Goal: Communication & Community: Answer question/provide support

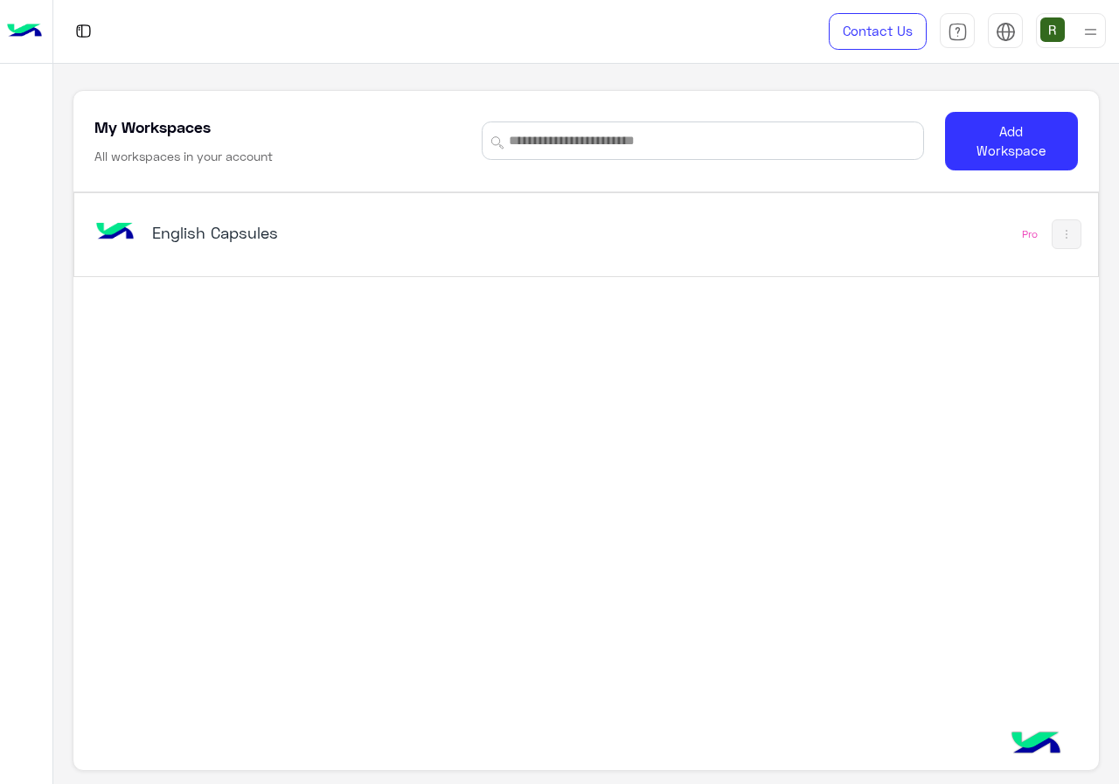
click at [424, 213] on div "English Capsules" at bounding box center [388, 234] width 594 height 51
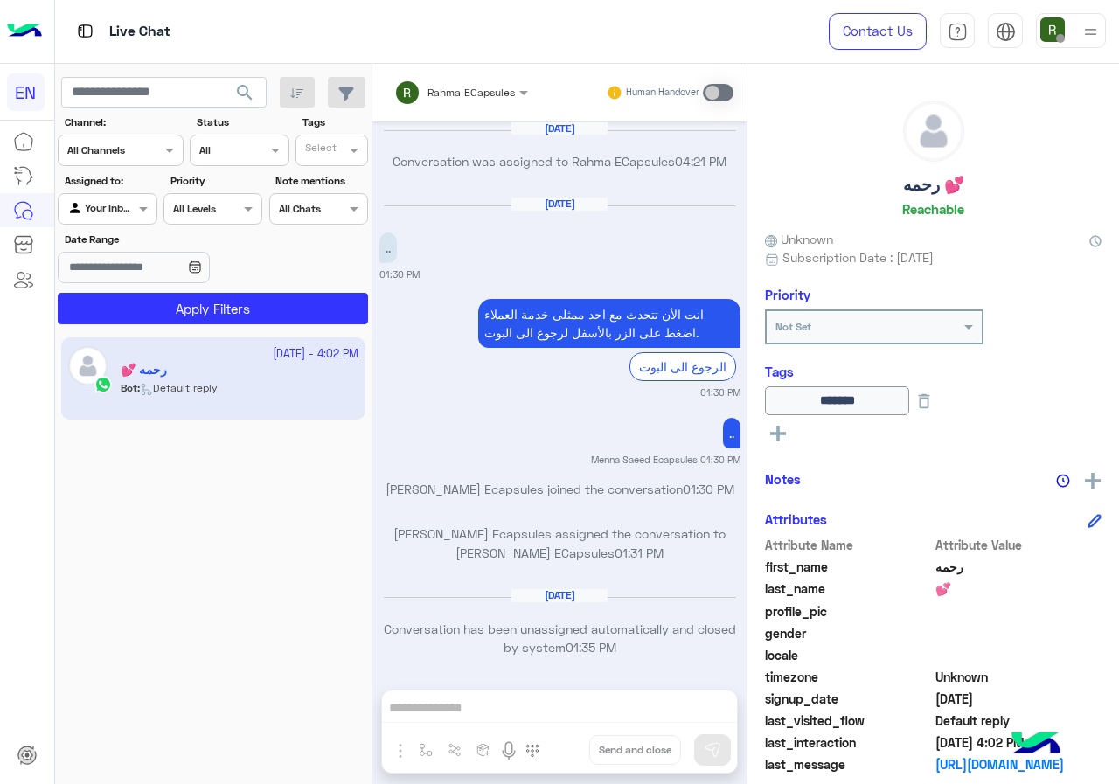
scroll to position [1114, 0]
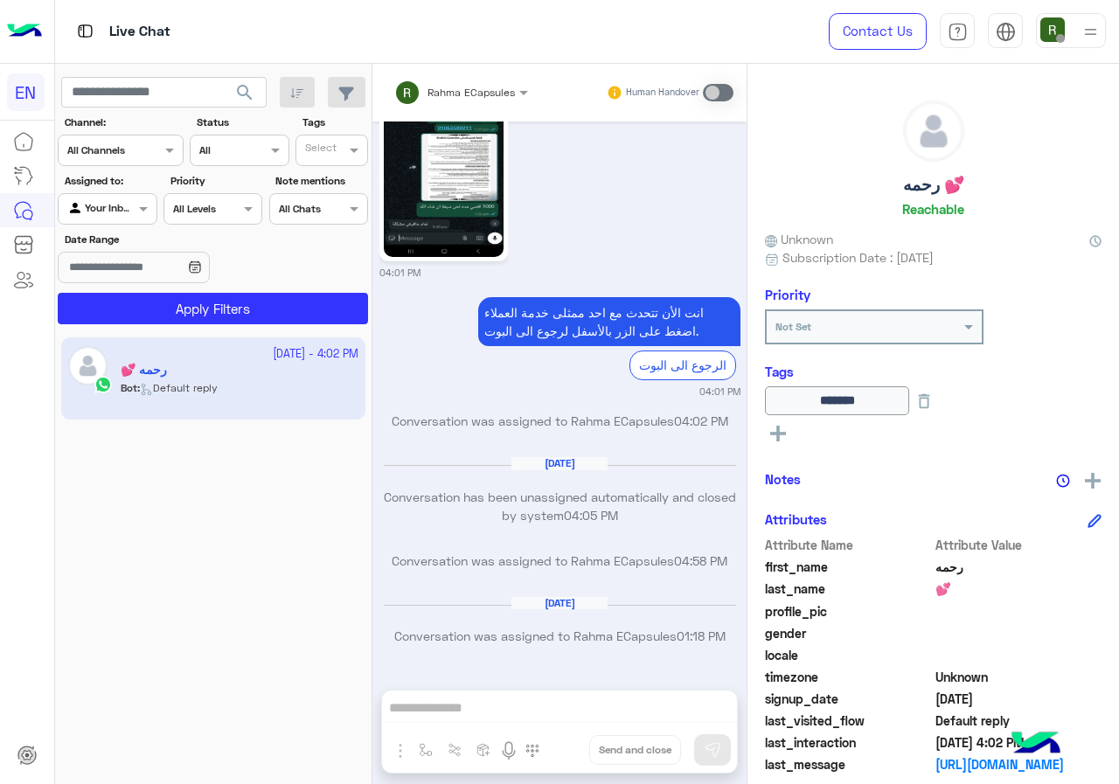
click at [122, 217] on div "Your Inbox" at bounding box center [100, 208] width 66 height 17
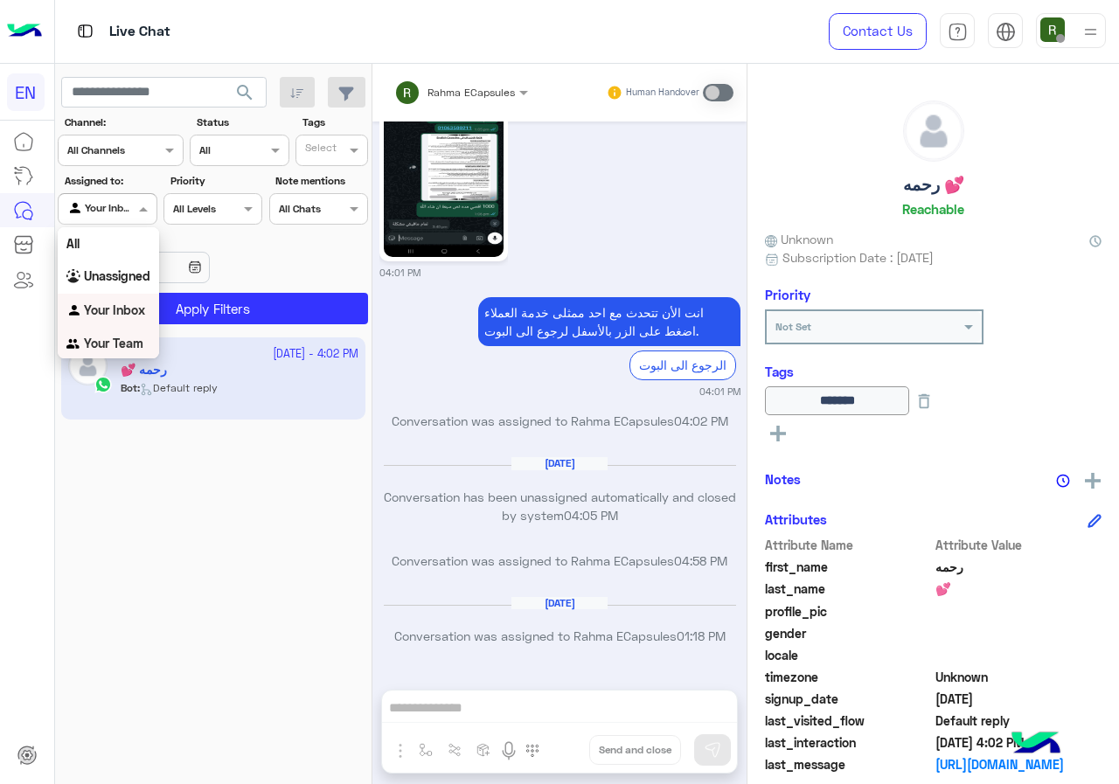
click at [114, 340] on b "Your Team" at bounding box center [113, 343] width 59 height 15
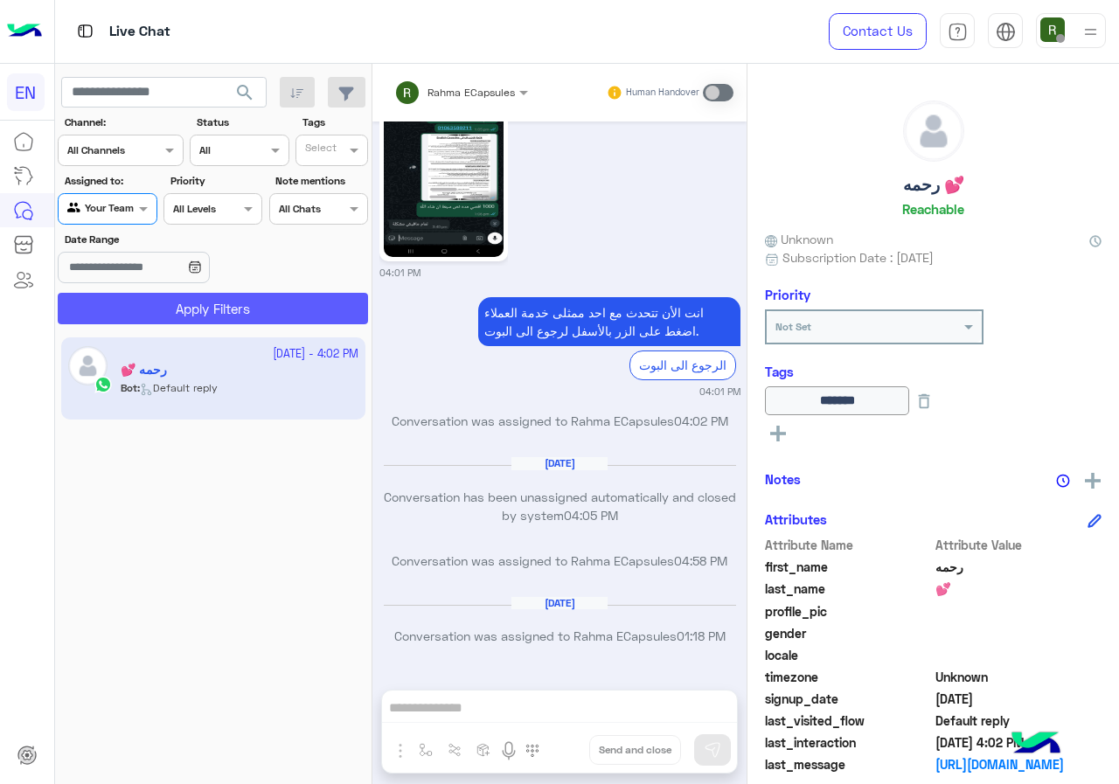
click at [147, 298] on button "Apply Filters" at bounding box center [213, 308] width 310 height 31
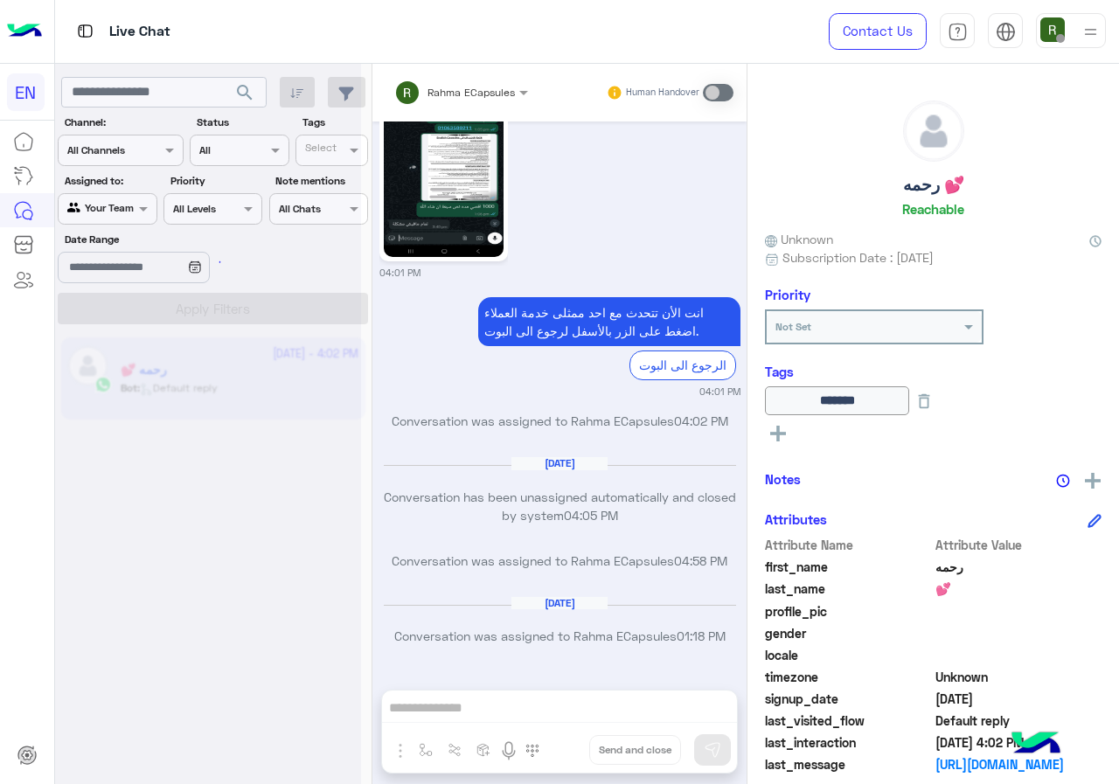
click at [138, 179] on div at bounding box center [208, 399] width 306 height 784
click at [140, 157] on div at bounding box center [208, 399] width 306 height 784
click at [143, 150] on div at bounding box center [208, 399] width 306 height 784
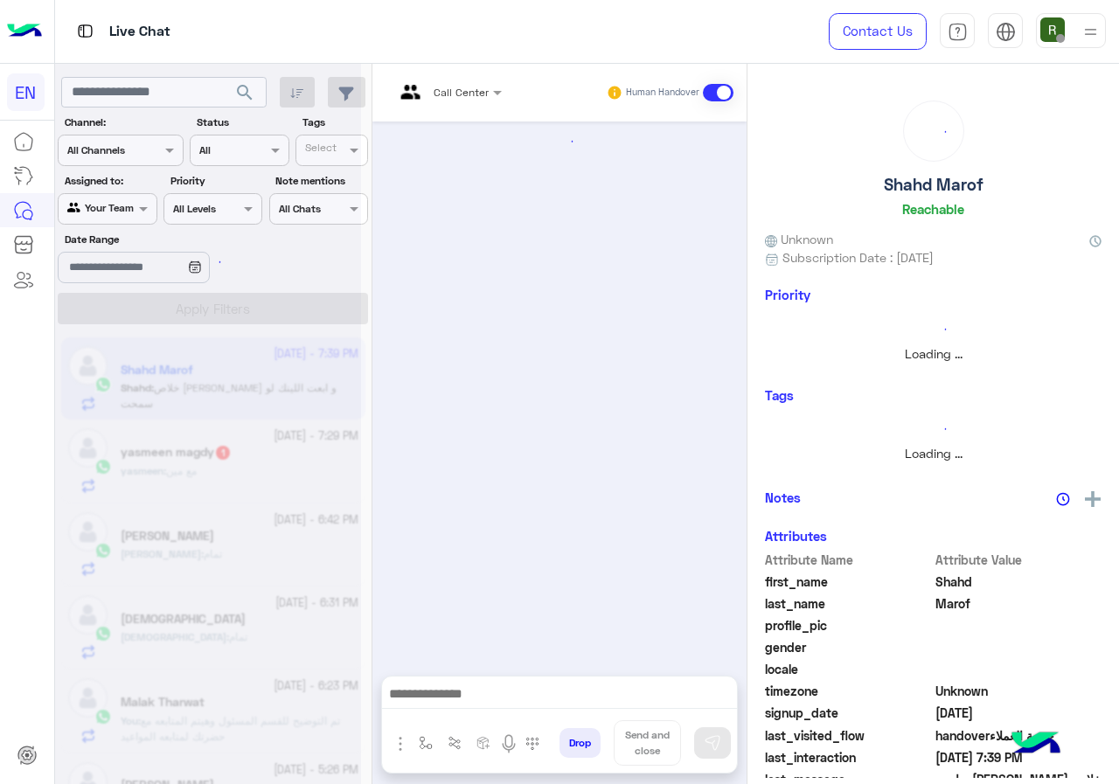
click at [143, 154] on div at bounding box center [208, 399] width 306 height 784
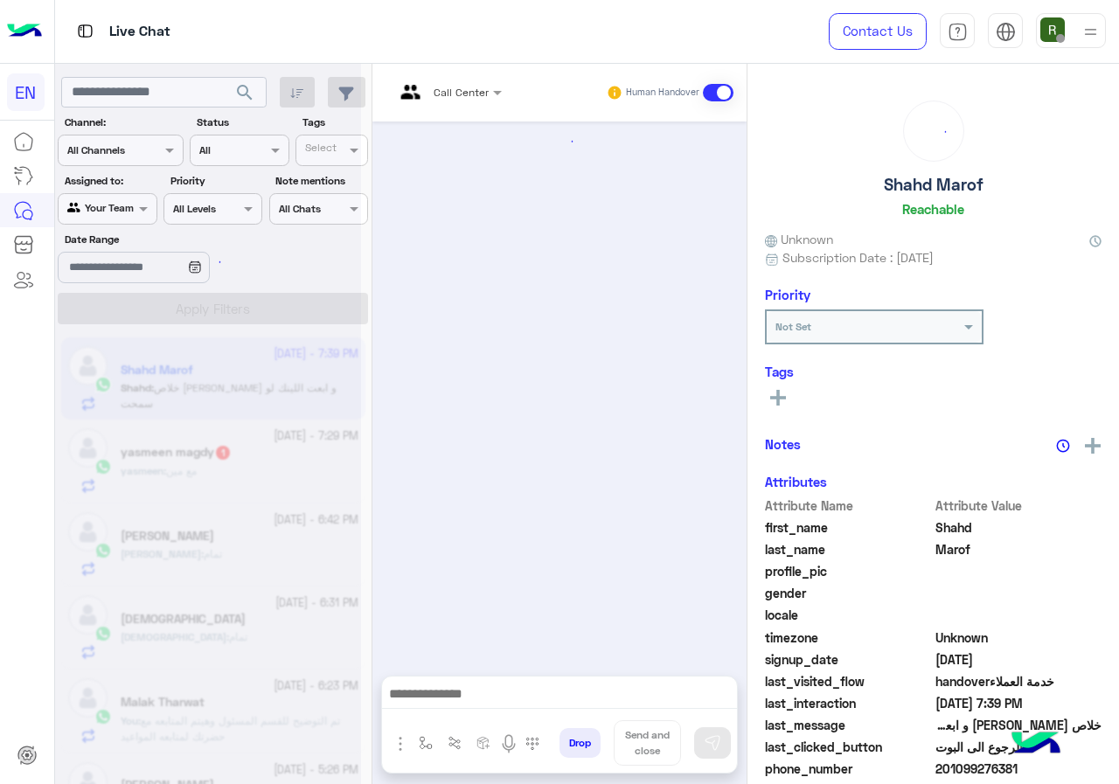
click at [143, 156] on div at bounding box center [208, 399] width 306 height 784
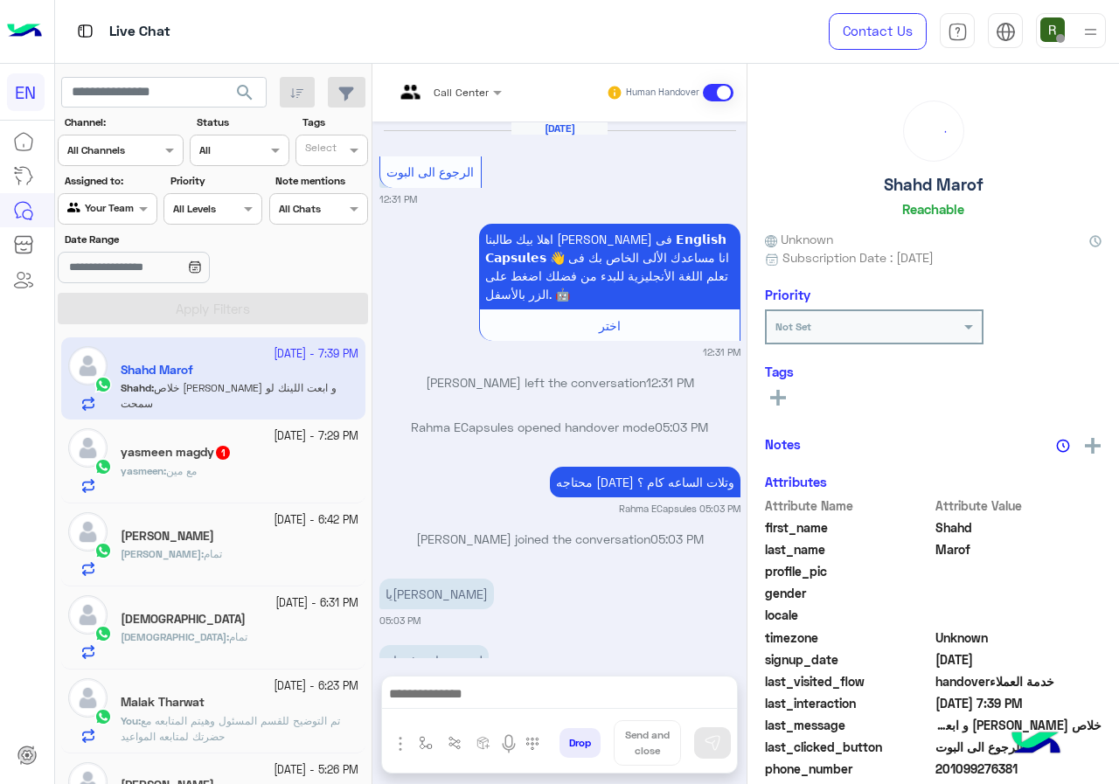
scroll to position [942, 0]
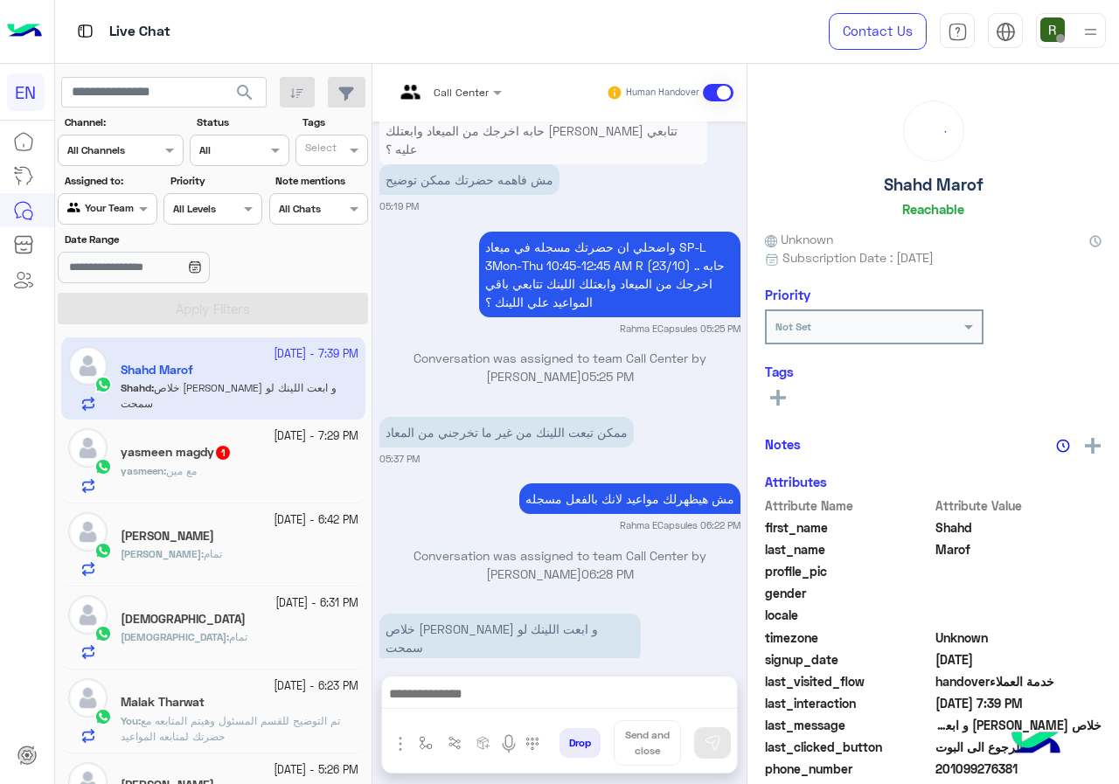
click at [146, 158] on div "Channel All Channels" at bounding box center [110, 150] width 102 height 16
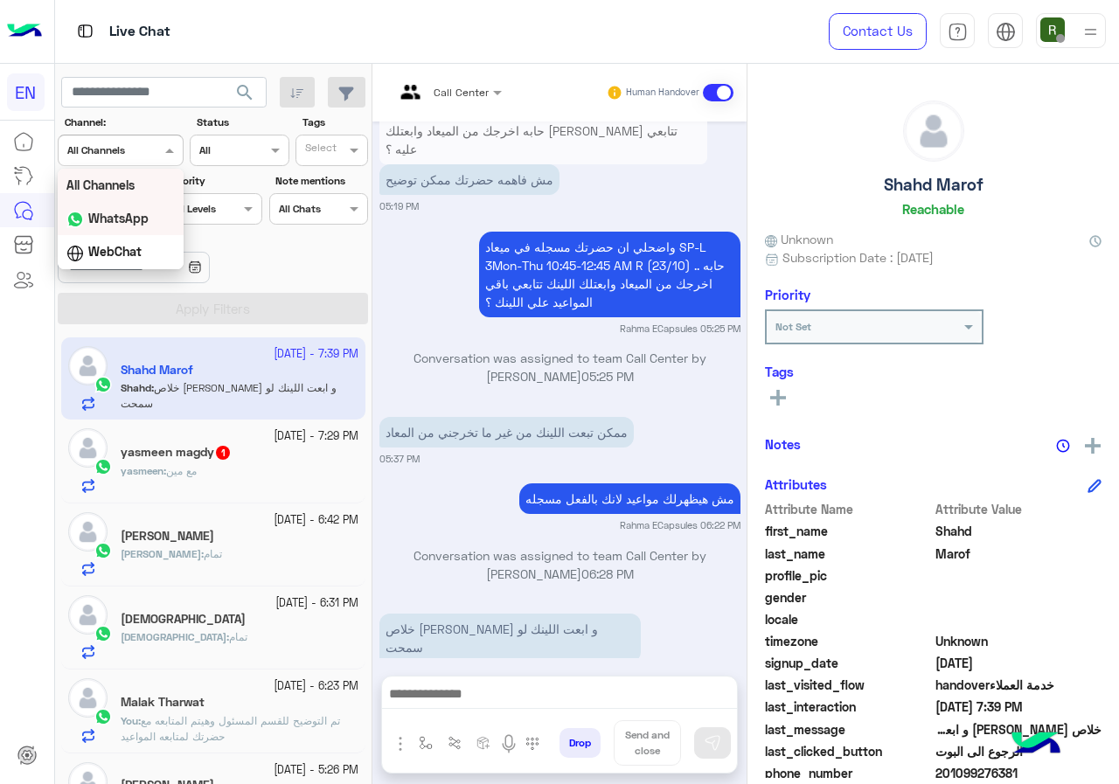
click at [149, 212] on div "WhatsApp" at bounding box center [121, 219] width 126 height 34
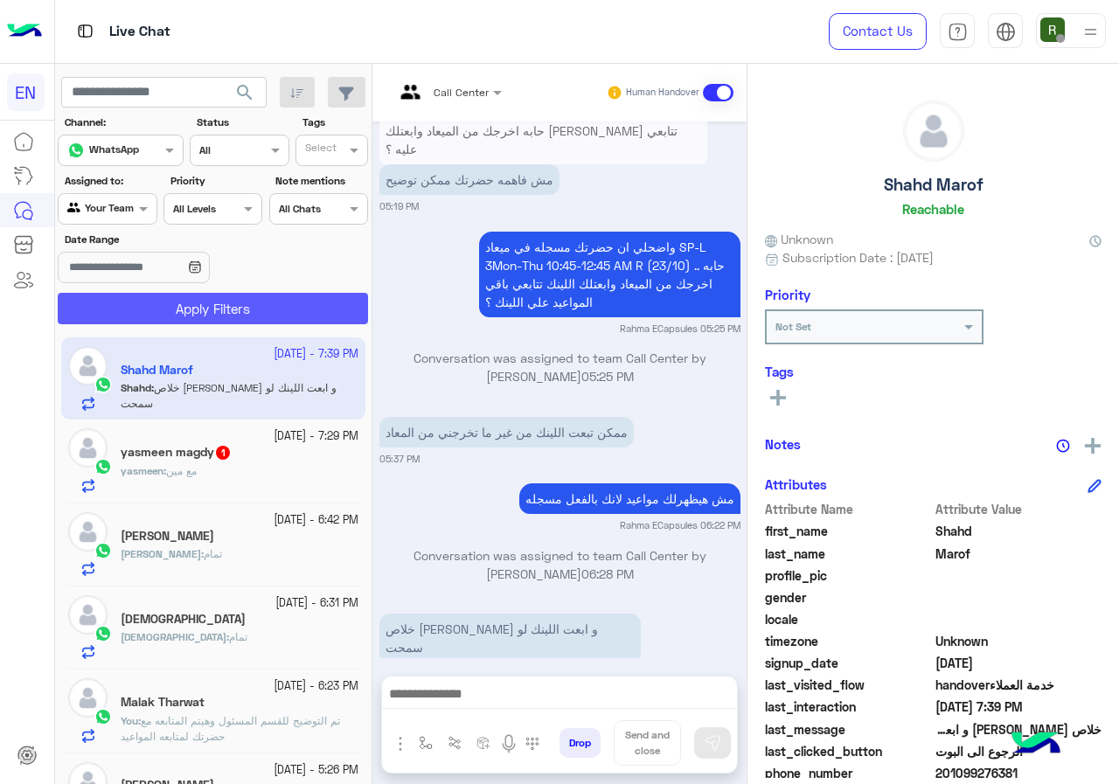
click at [234, 297] on button "Apply Filters" at bounding box center [213, 308] width 310 height 31
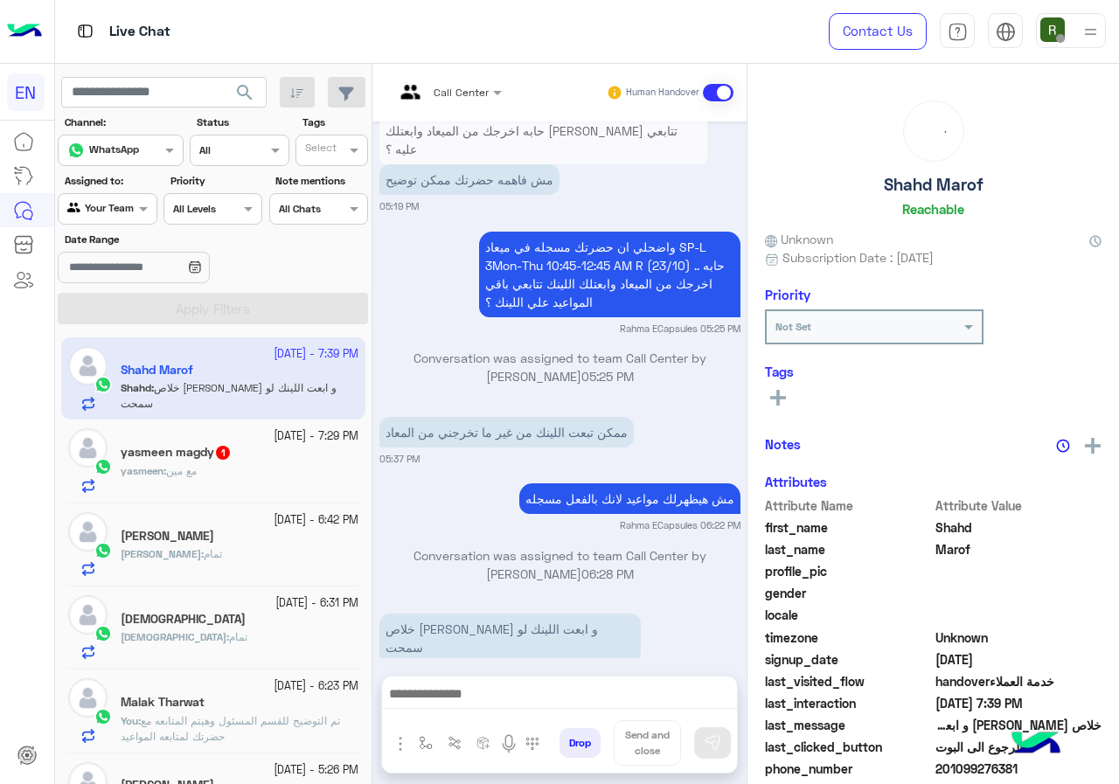
click at [314, 484] on div "yasmeen : مع مين" at bounding box center [240, 478] width 238 height 31
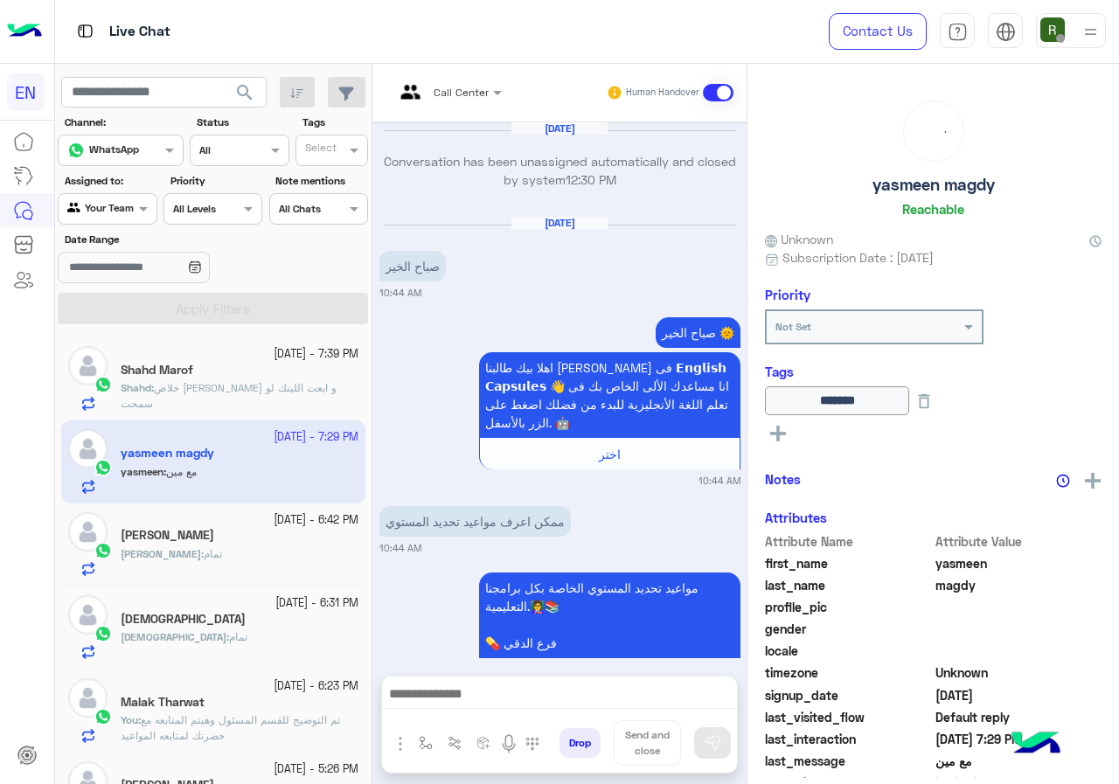
scroll to position [2012, 0]
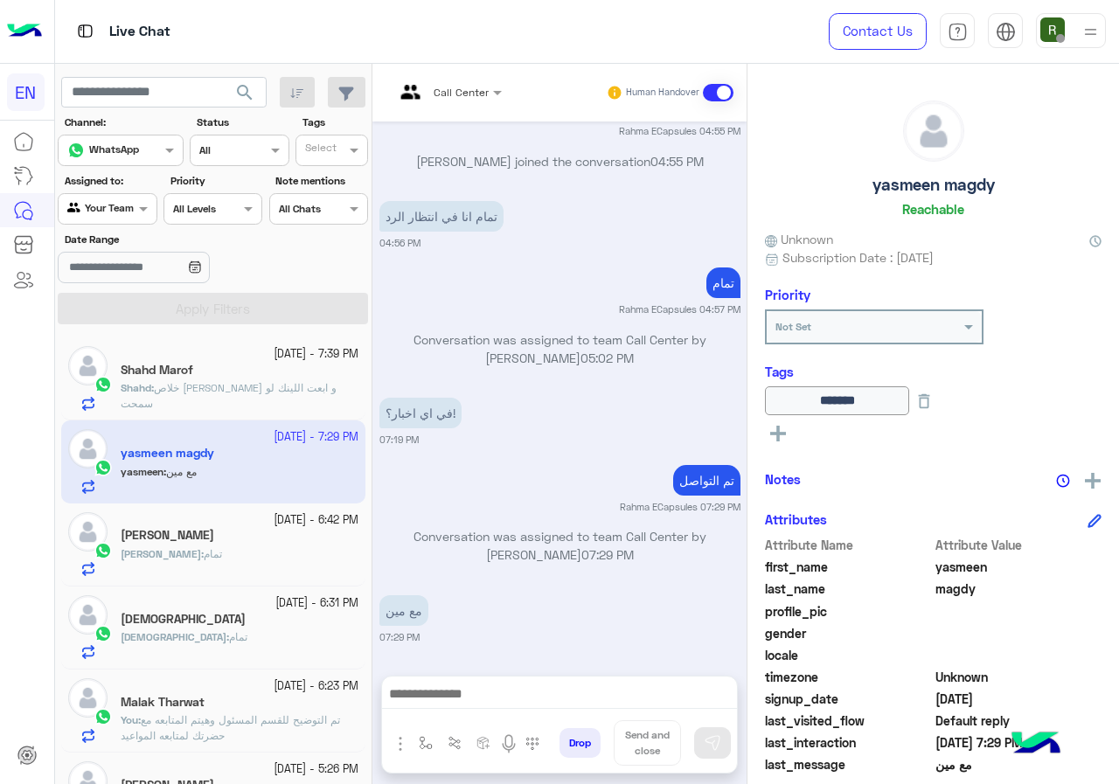
click at [88, 209] on input "text" at bounding box center [87, 207] width 40 height 16
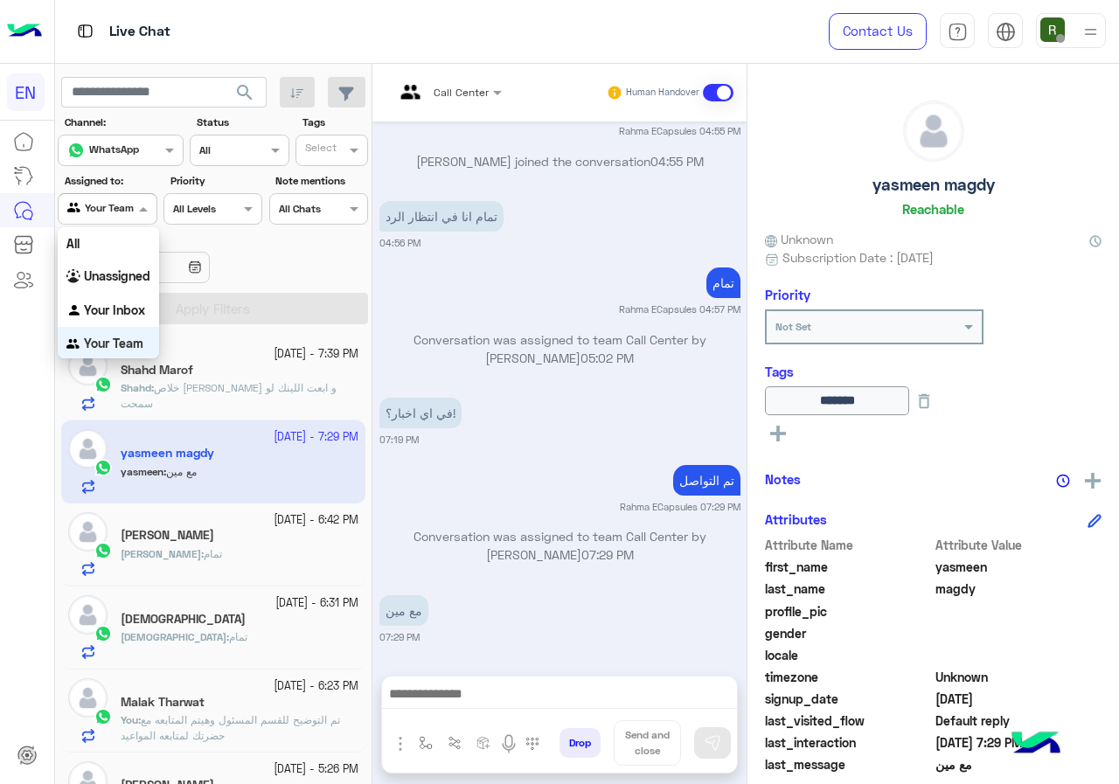
scroll to position [1, 0]
click at [135, 285] on div "Unassigned" at bounding box center [108, 276] width 101 height 34
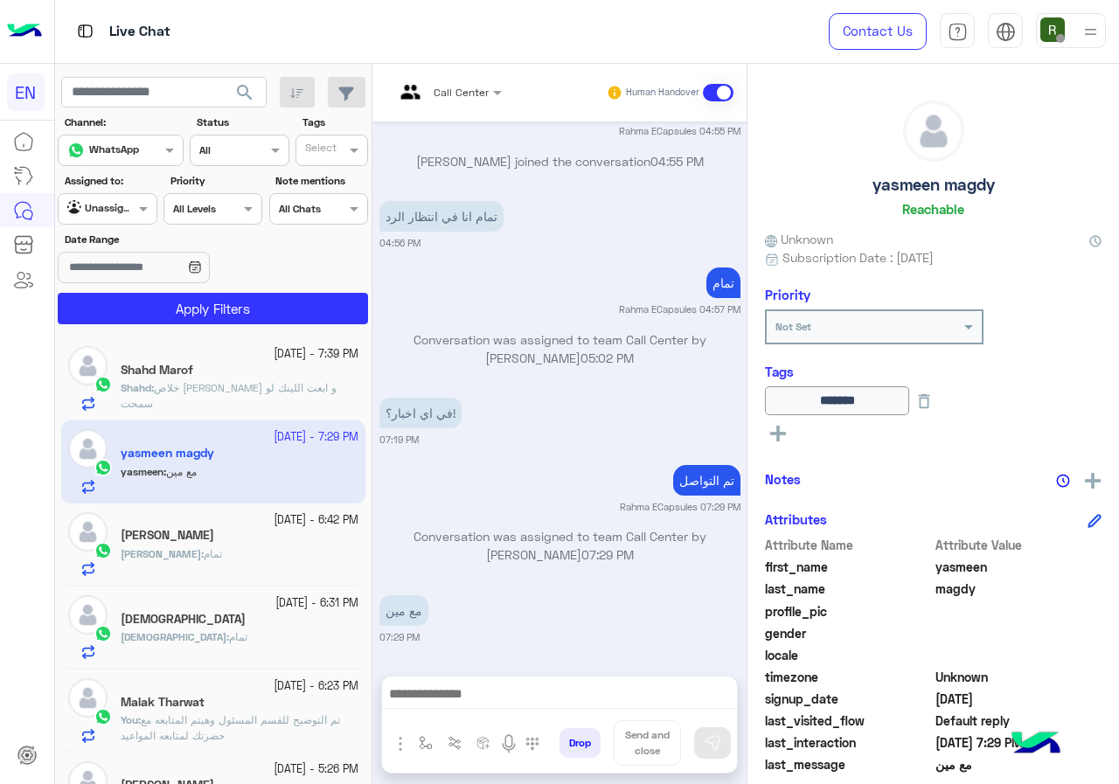
click at [169, 336] on div "2 October - 7:39 PM Shahd Marof Shahd : خلاص ماشي خرجني و ابعت اللينك لو سمحت 2…" at bounding box center [213, 561] width 317 height 460
click at [176, 316] on button "Apply Filters" at bounding box center [213, 308] width 310 height 31
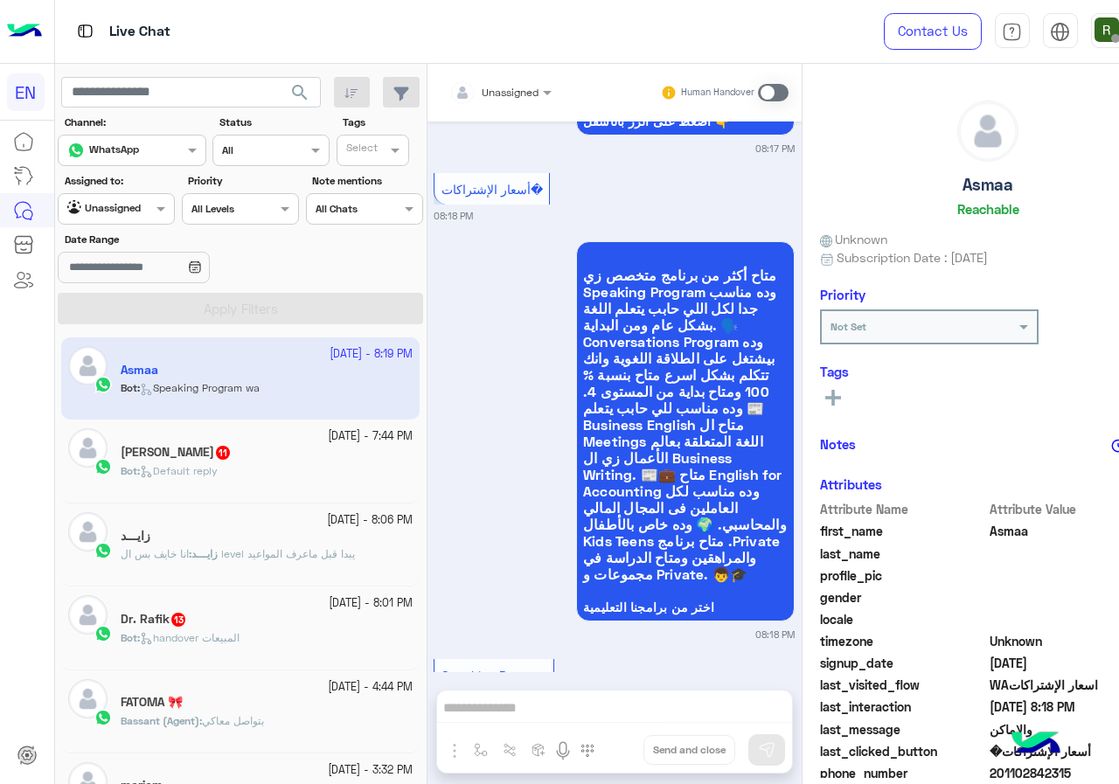
scroll to position [1669, 0]
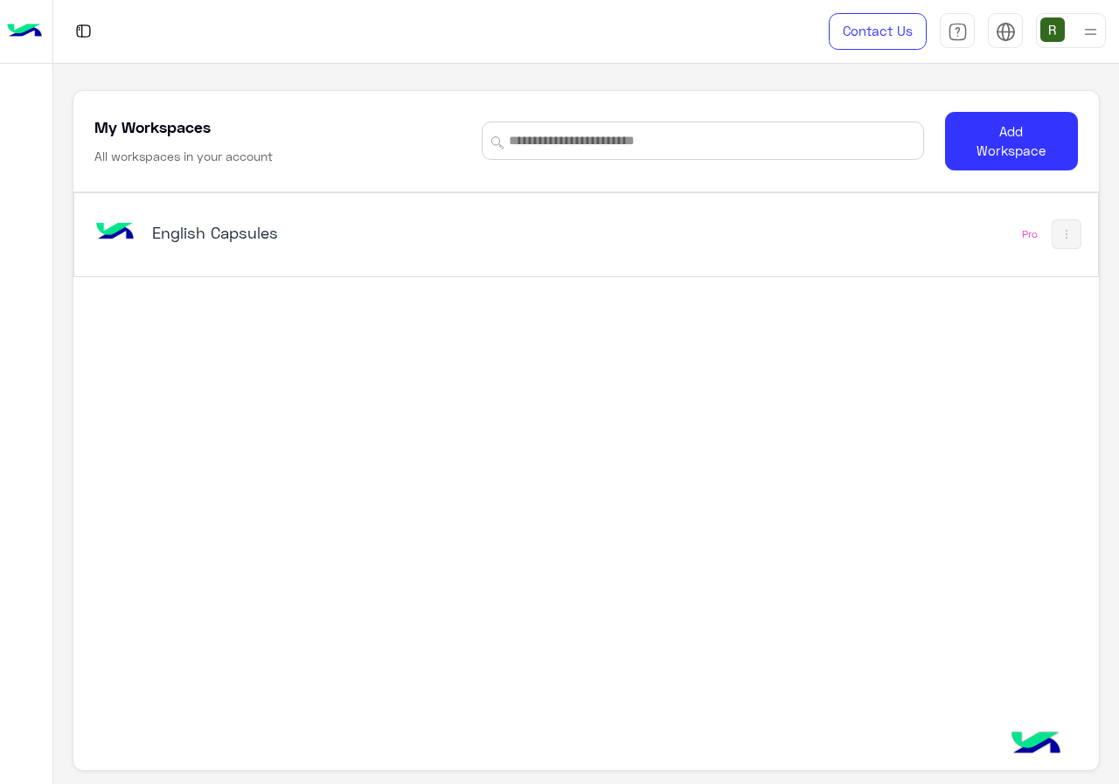
click at [443, 247] on div "English Capsules" at bounding box center [388, 234] width 594 height 51
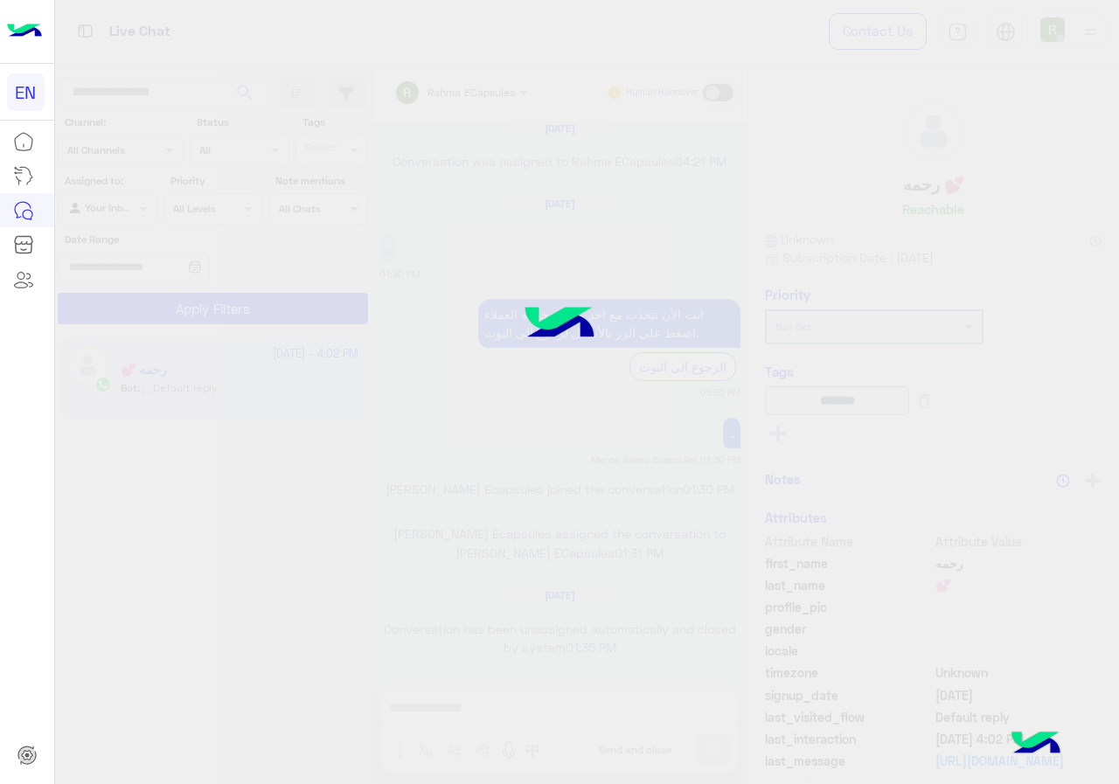
scroll to position [1114, 0]
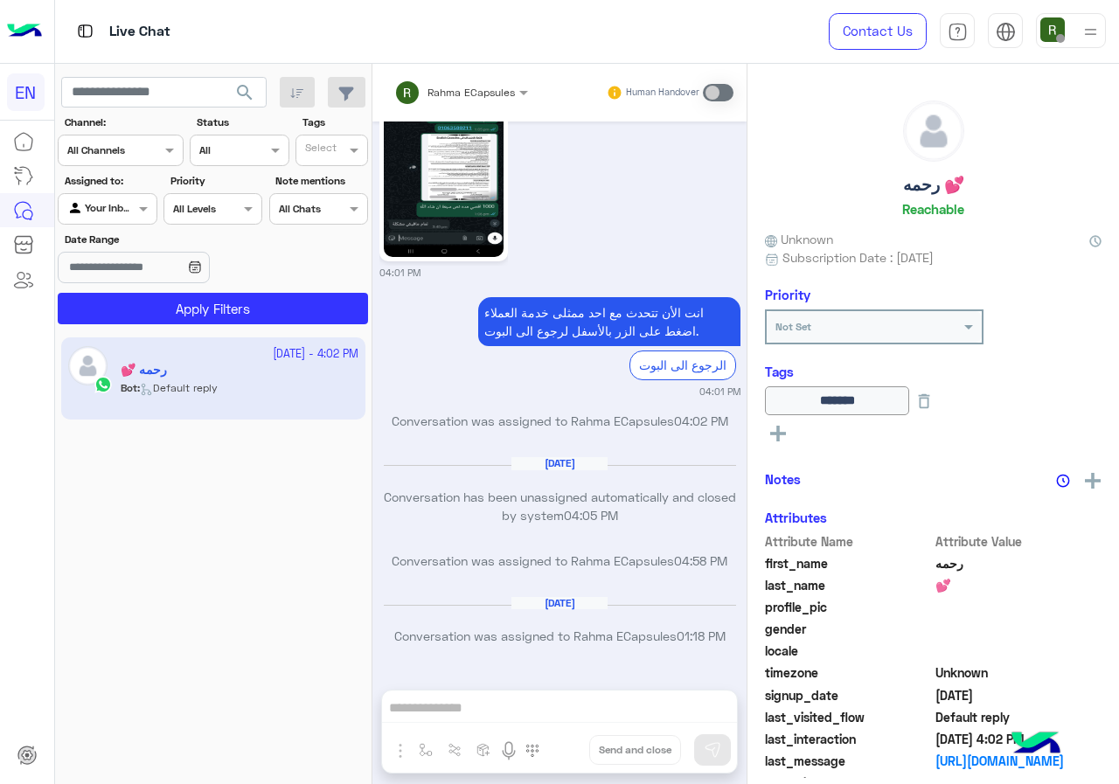
click at [135, 156] on div at bounding box center [121, 148] width 124 height 17
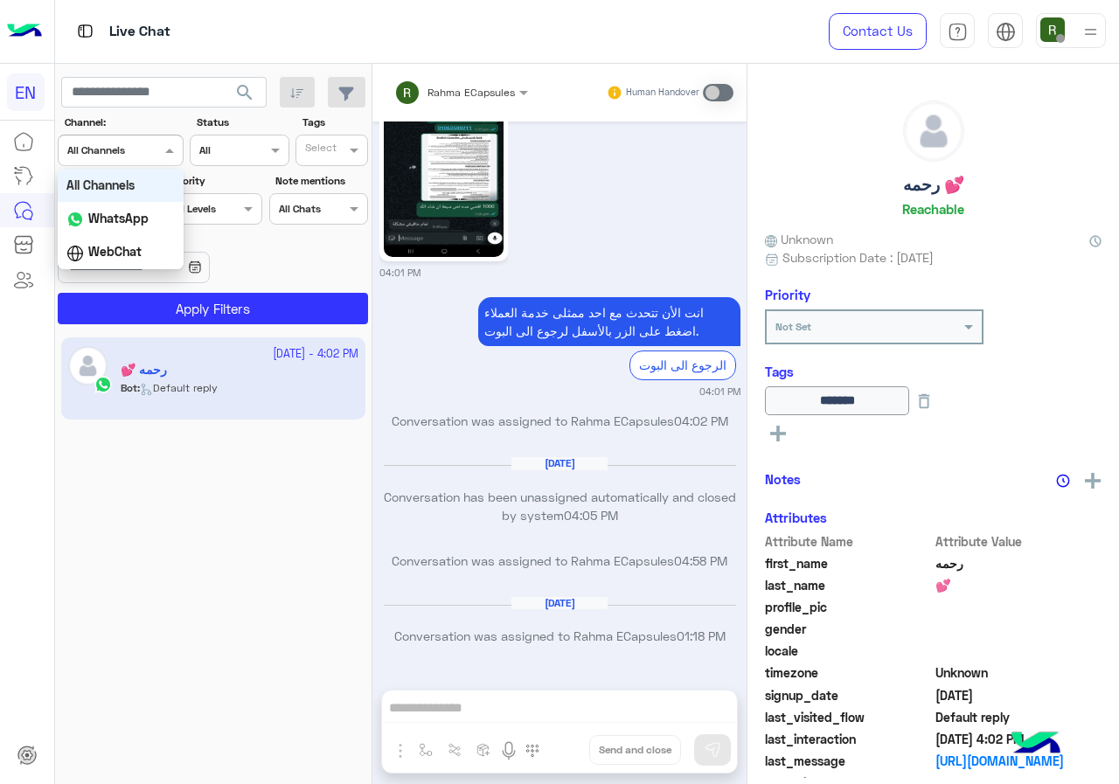
click at [143, 225] on b "WhatsApp" at bounding box center [118, 218] width 60 height 15
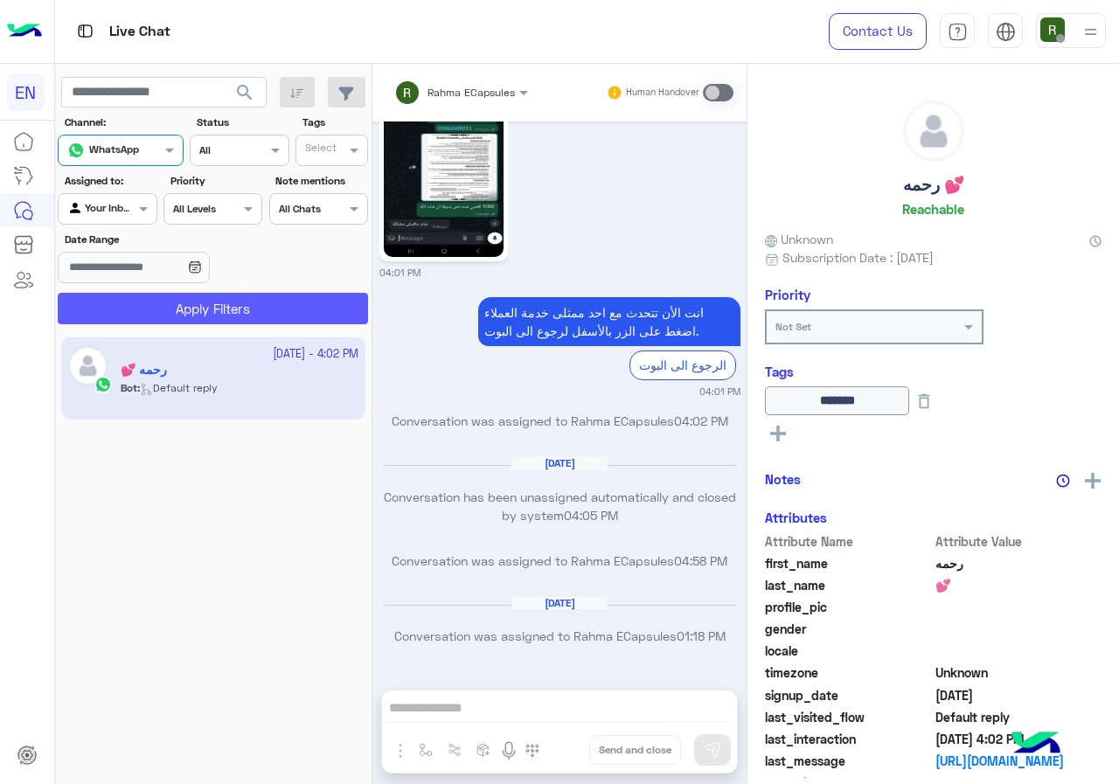
click at [162, 293] on button "Apply Filters" at bounding box center [213, 308] width 310 height 31
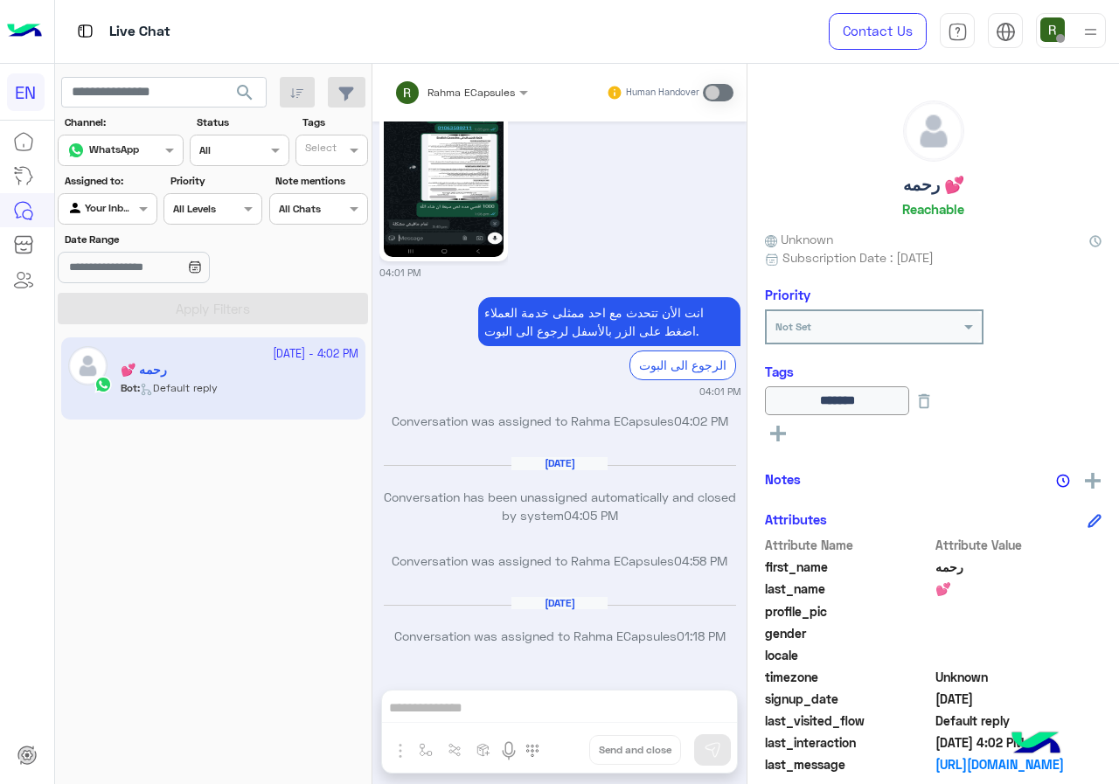
click at [112, 202] on div at bounding box center [107, 206] width 97 height 17
click at [133, 283] on b "Unassigned" at bounding box center [117, 275] width 66 height 15
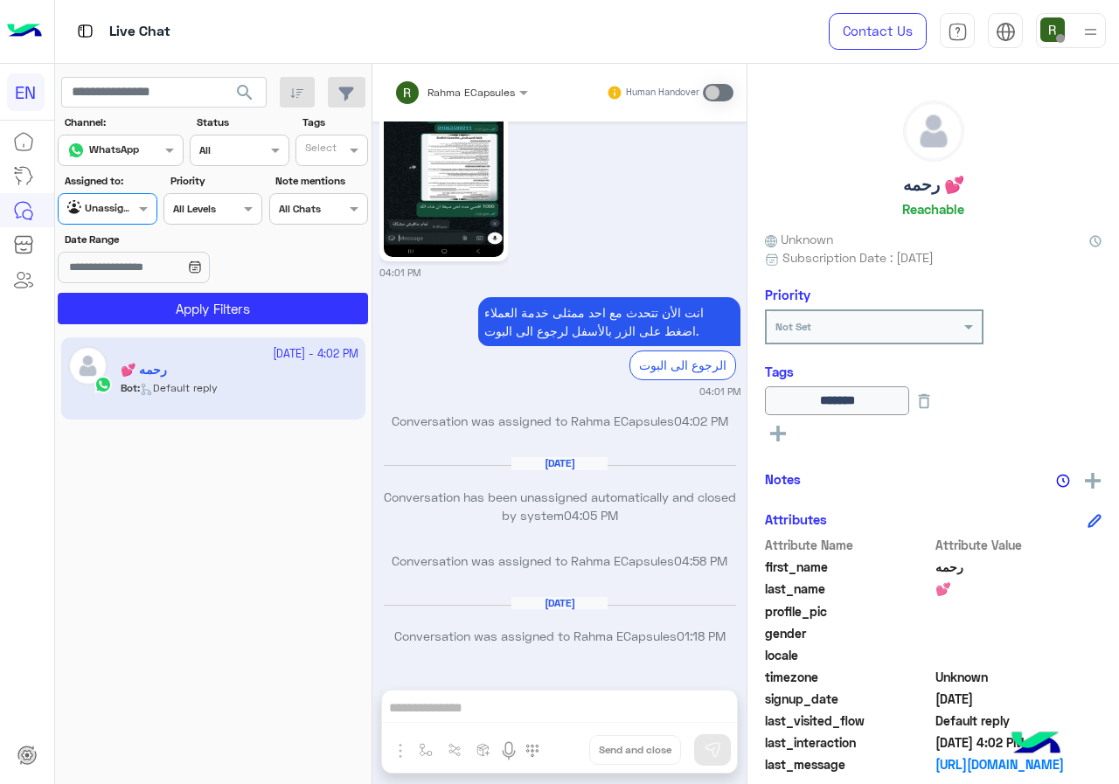
click at [152, 326] on app-inbox-users-filters "search Channel: Channel WhatsApp Status Channel All Tags Select Assigned to: Ag…" at bounding box center [213, 197] width 317 height 267
click at [124, 226] on section "Channel: Channel WhatsApp Status Channel All Tags Select Assigned to: Agent Fil…" at bounding box center [213, 220] width 291 height 210
click at [119, 213] on div at bounding box center [107, 206] width 97 height 17
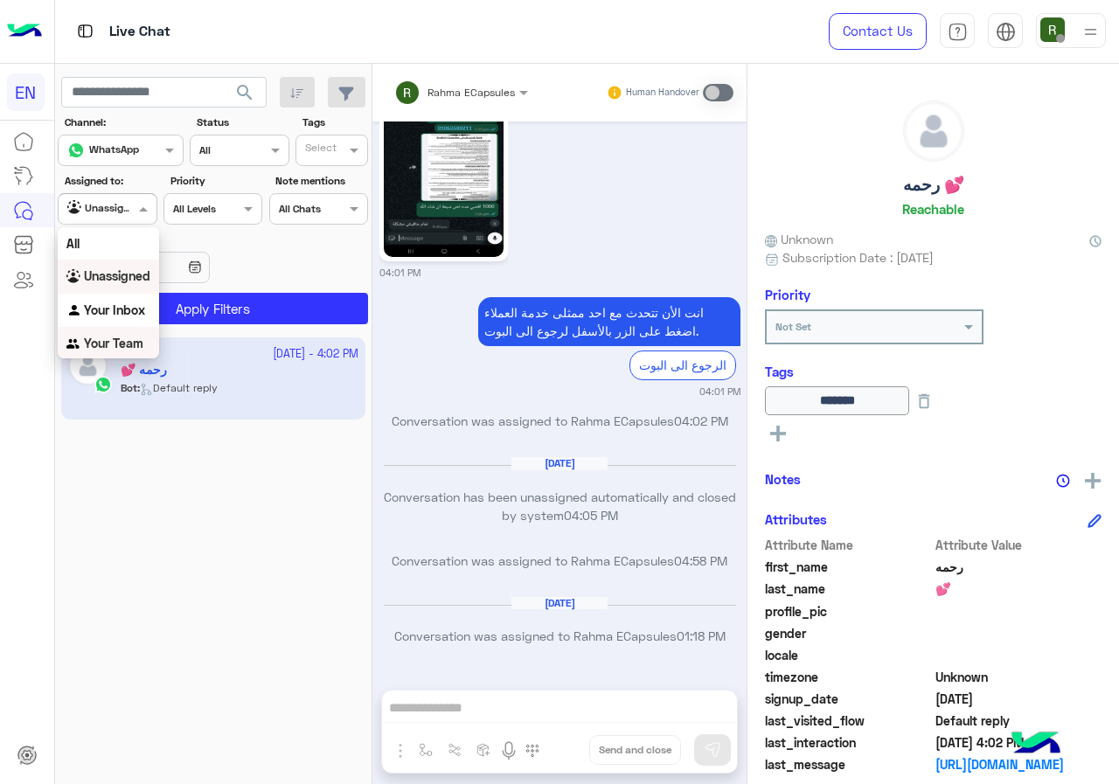
click at [123, 340] on b "Your Team" at bounding box center [113, 343] width 59 height 15
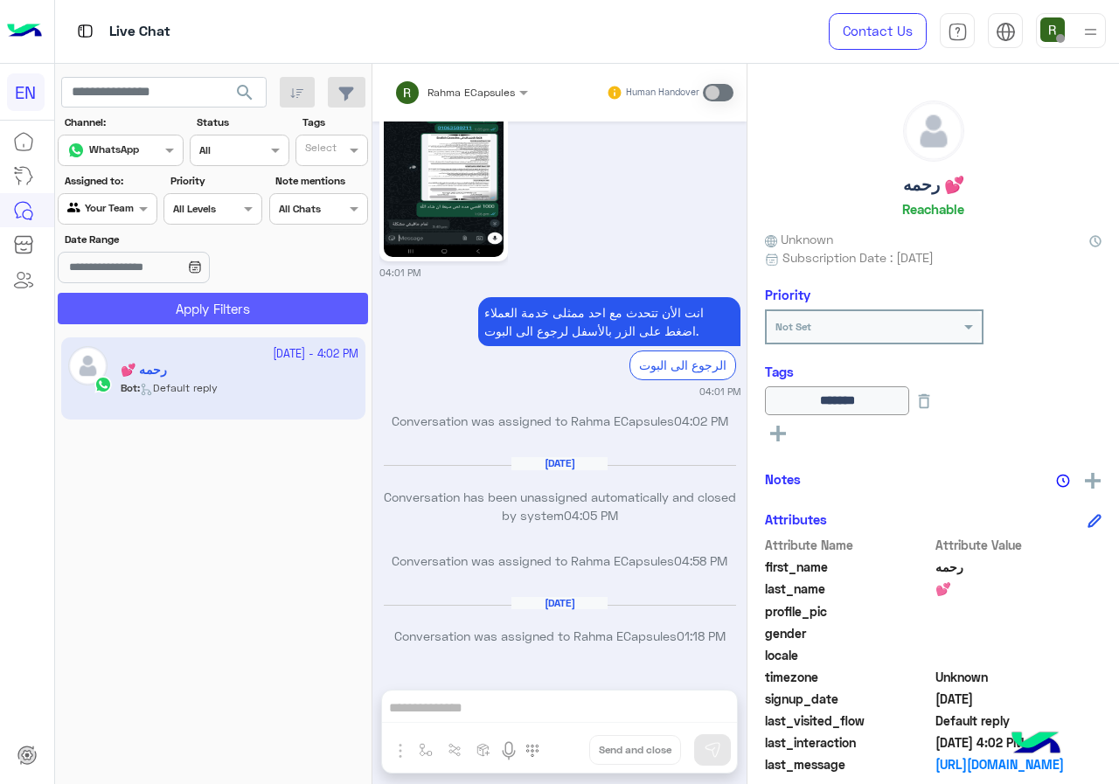
click at [139, 320] on button "Apply Filters" at bounding box center [213, 308] width 310 height 31
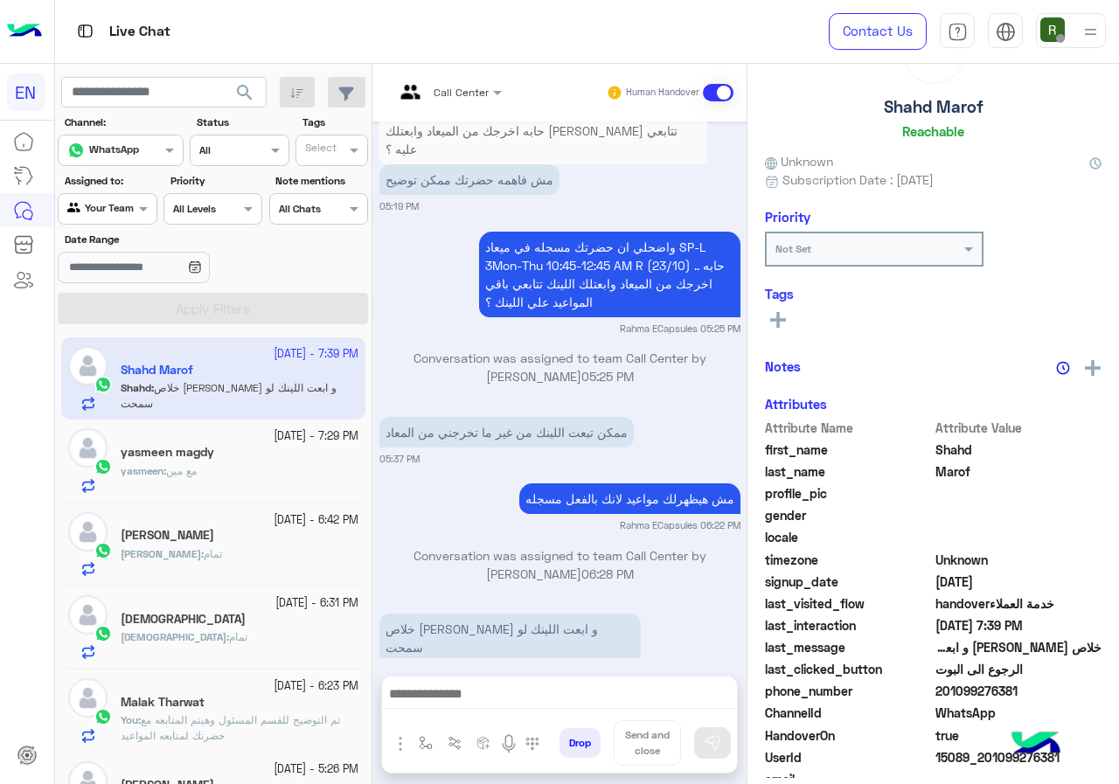
scroll to position [153, 0]
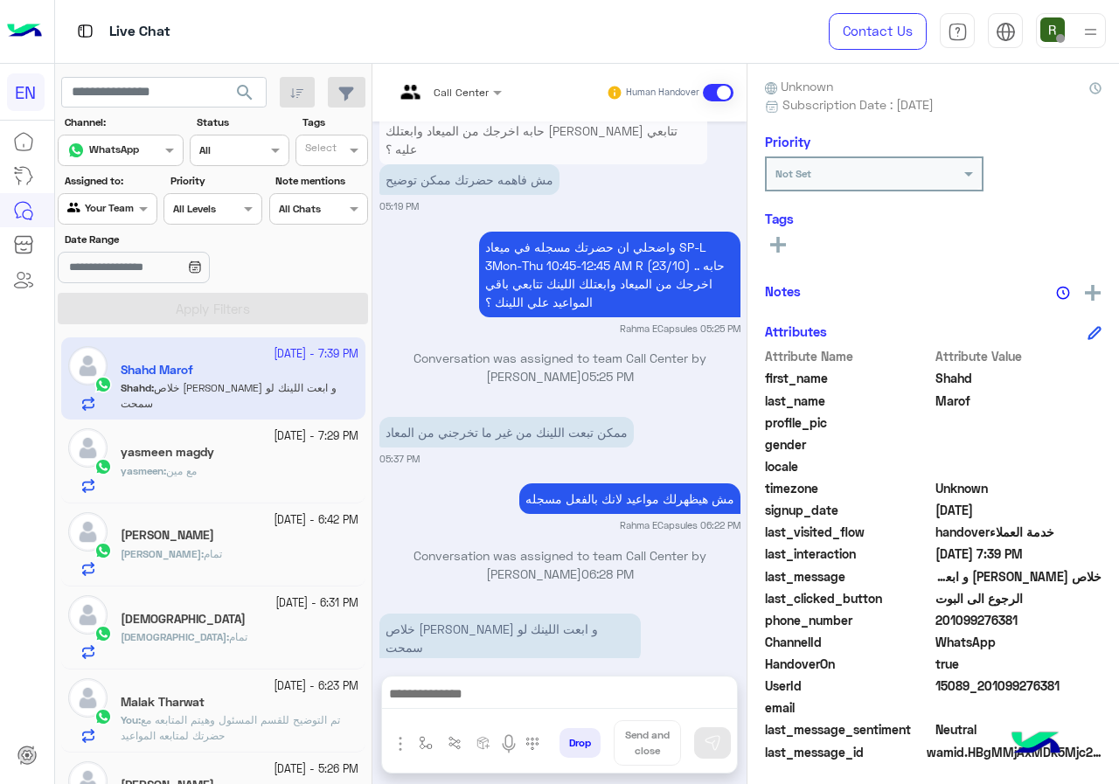
drag, startPoint x: 941, startPoint y: 615, endPoint x: 1012, endPoint y: 614, distance: 70.8
click at [1012, 614] on span "201099276381" at bounding box center [1018, 620] width 167 height 18
copy span "01099276381"
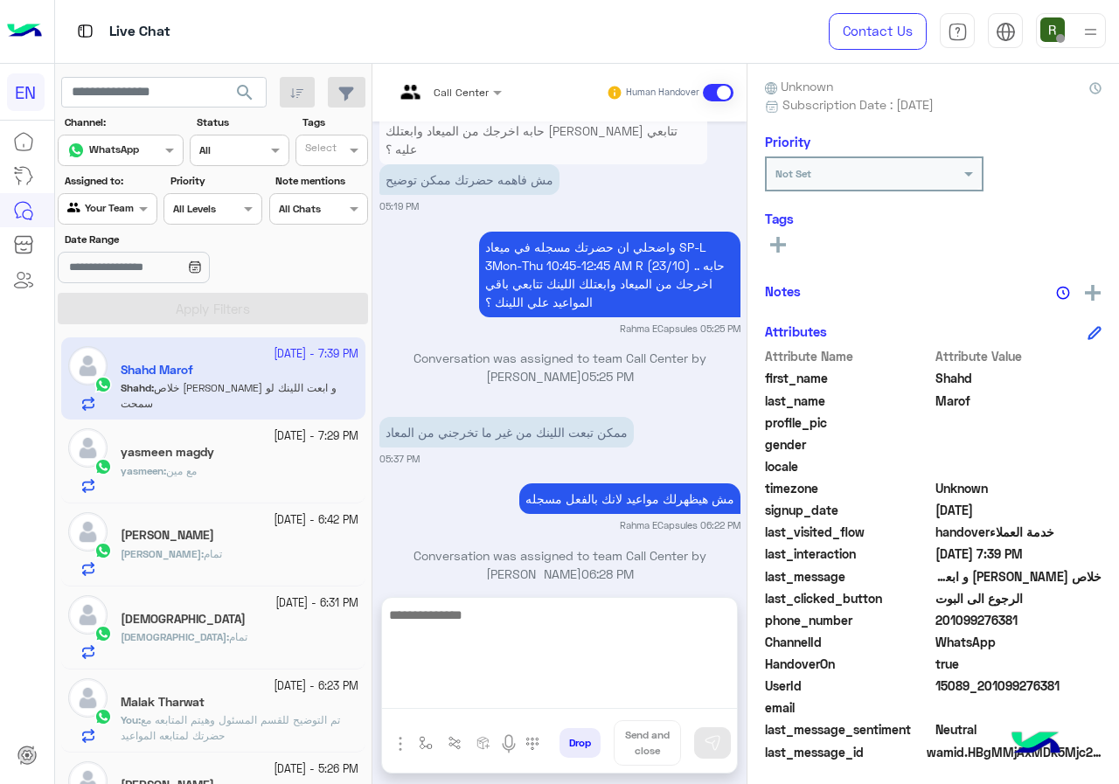
click at [586, 692] on textarea at bounding box center [559, 656] width 355 height 105
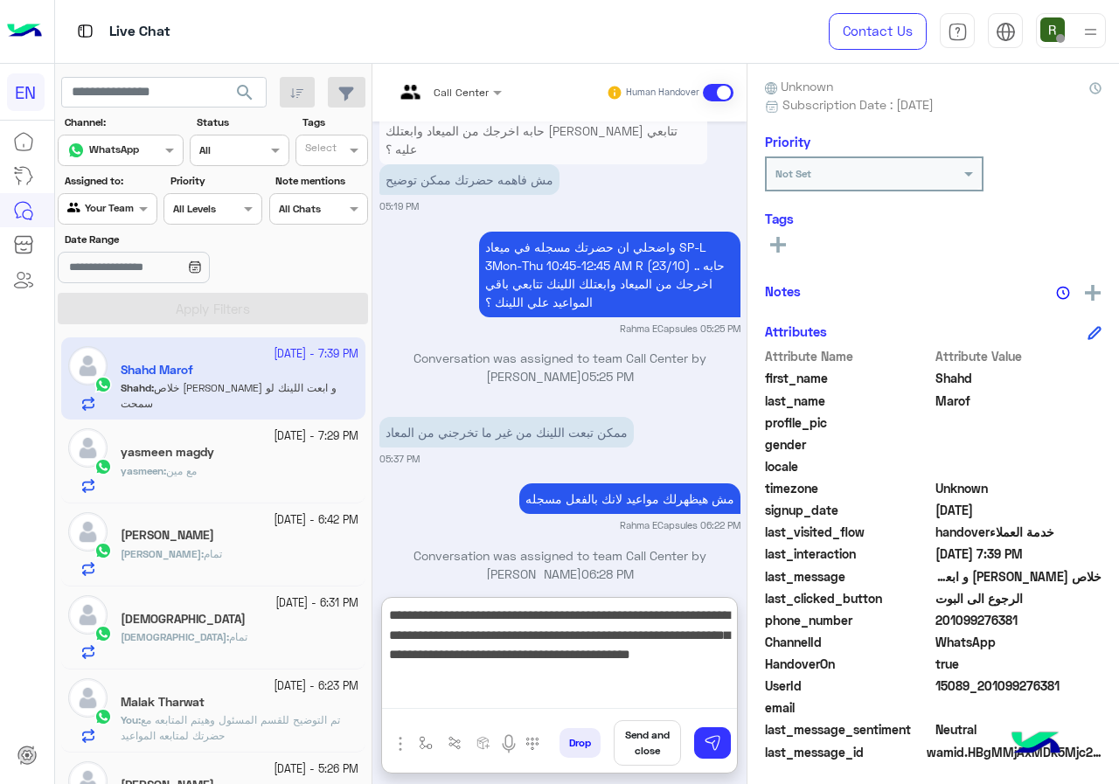
paste textarea "**********"
type textarea "**********"
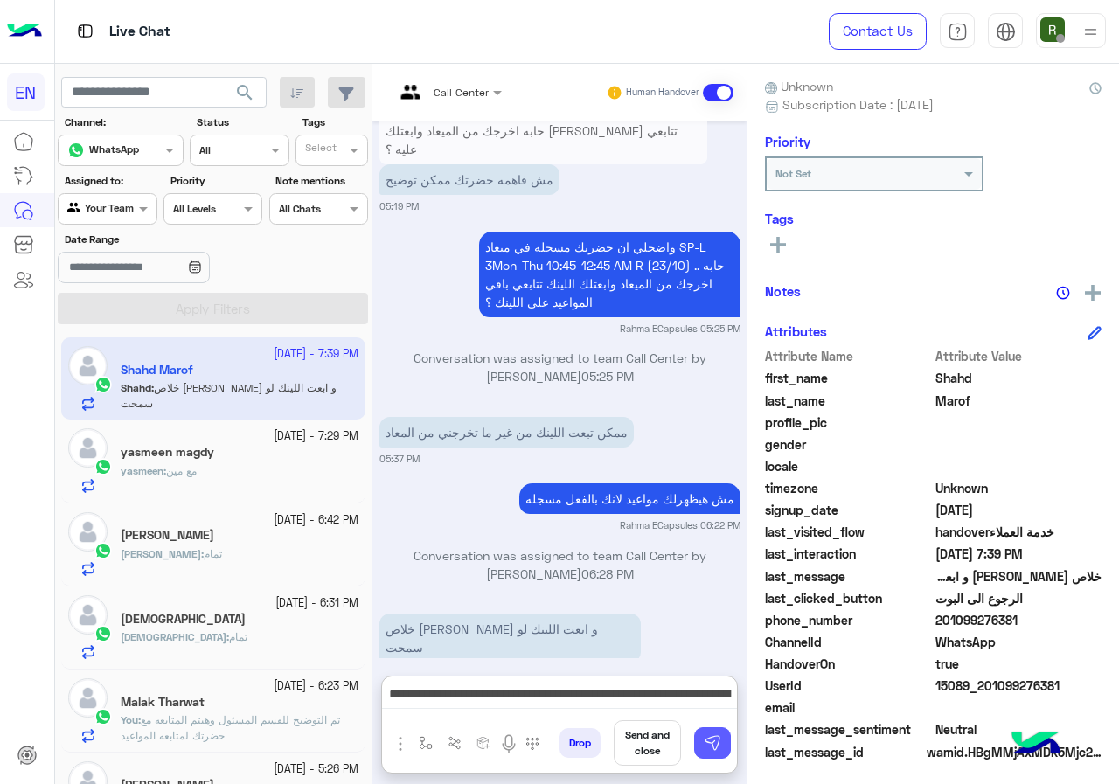
click at [715, 749] on img at bounding box center [712, 742] width 17 height 17
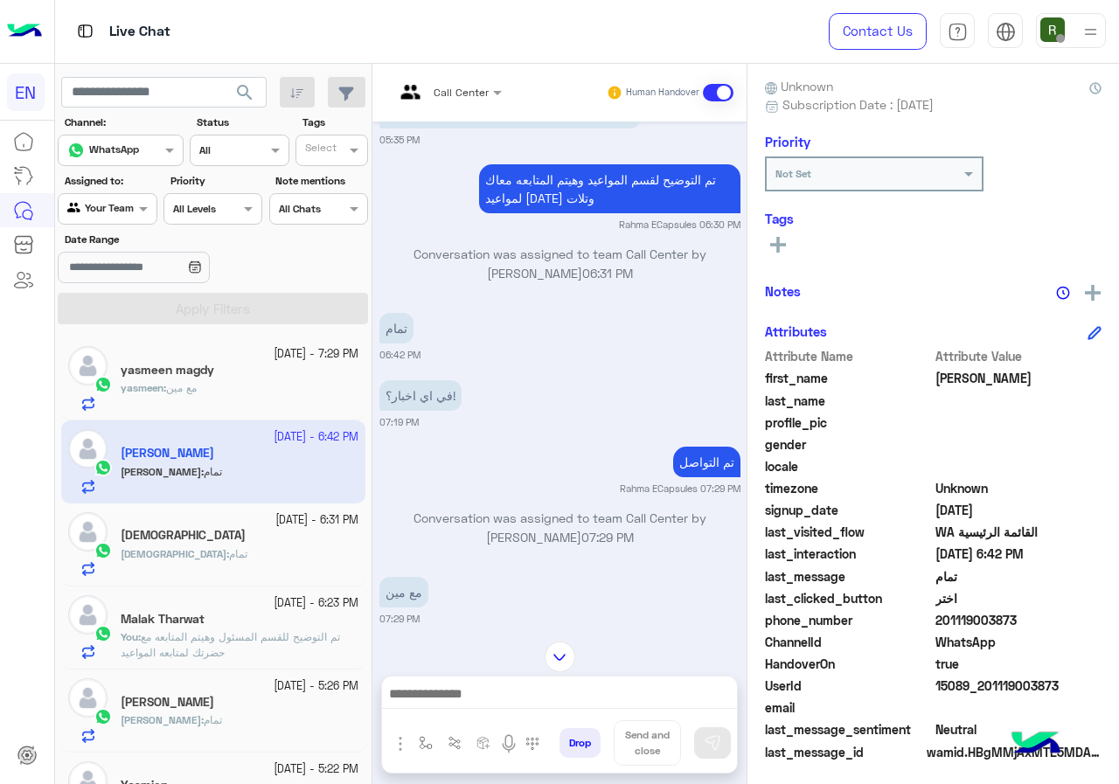
scroll to position [3334, 0]
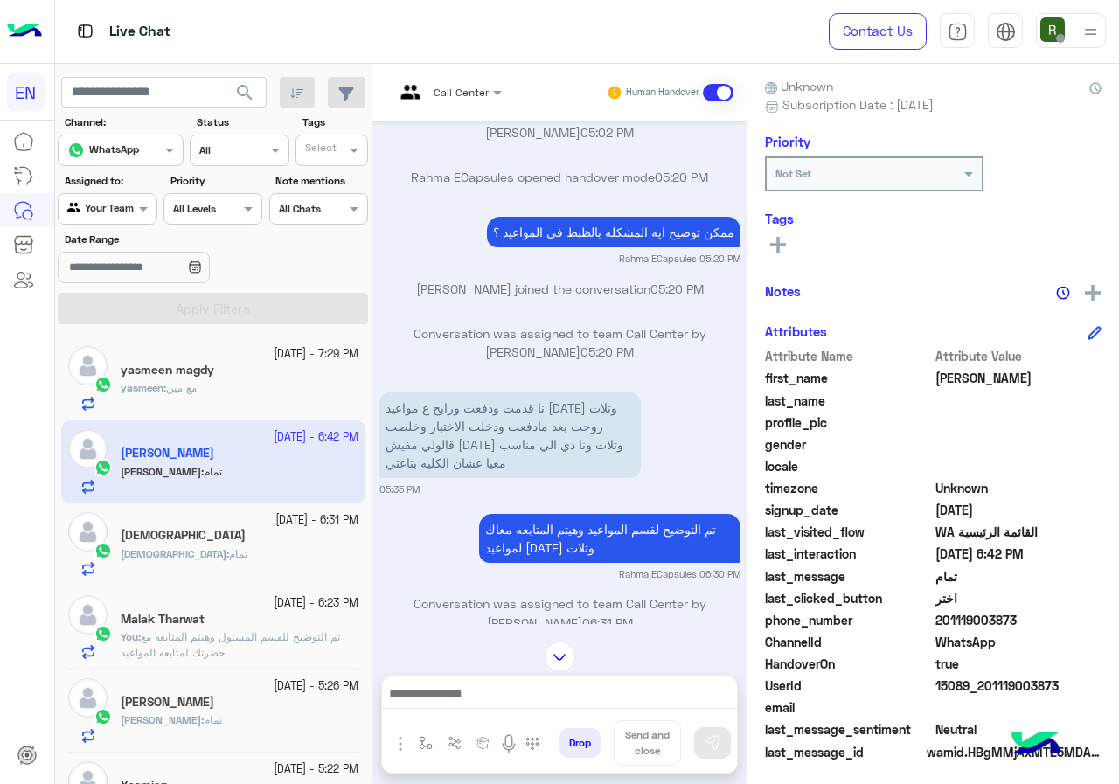
click at [229, 375] on div "yasmeen magdy" at bounding box center [240, 372] width 238 height 18
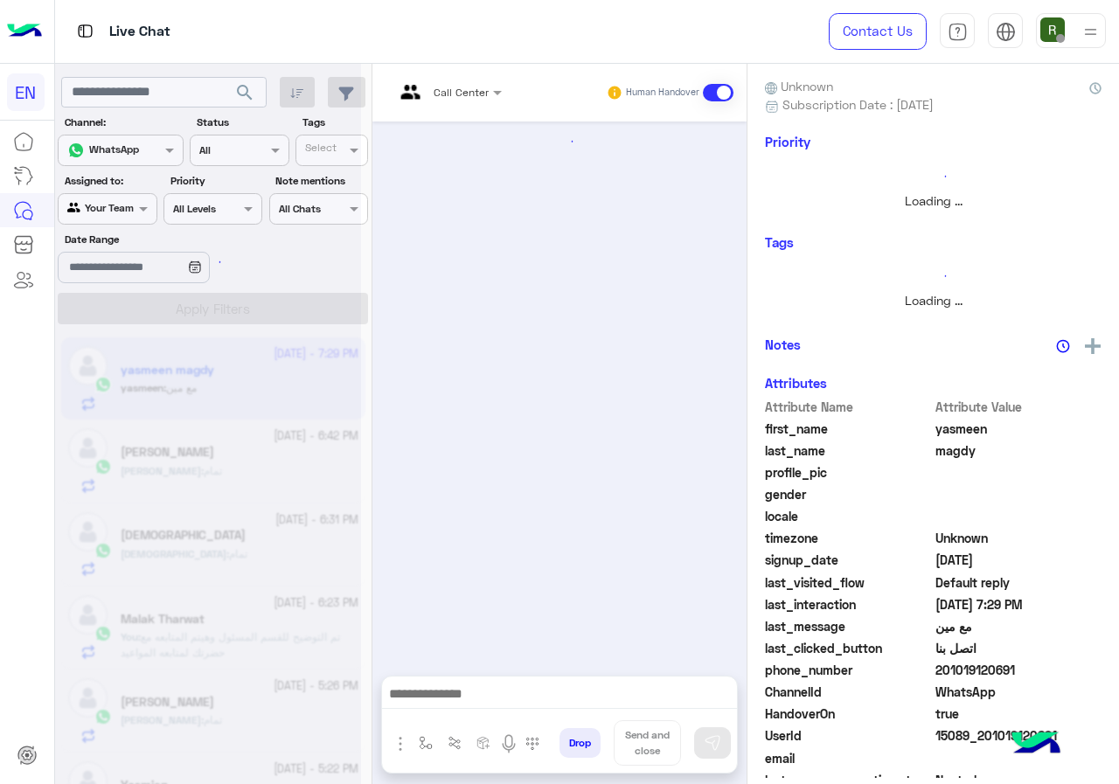
scroll to position [2012, 0]
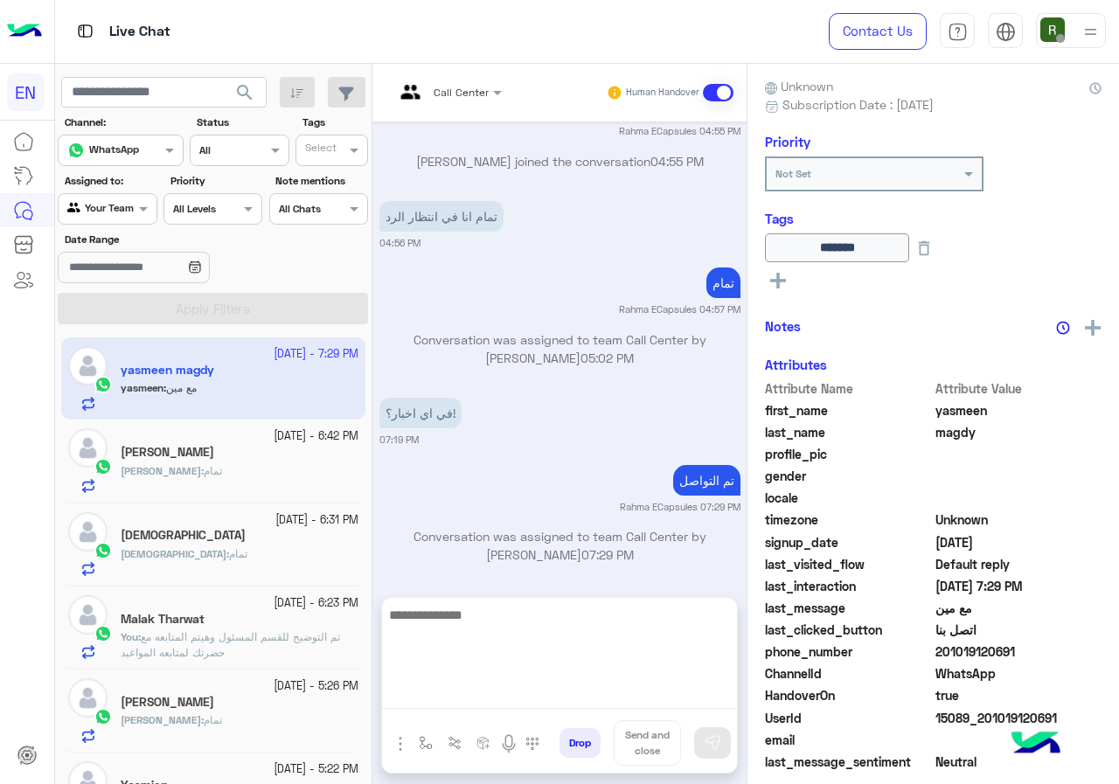
click at [495, 687] on textarea at bounding box center [559, 656] width 355 height 105
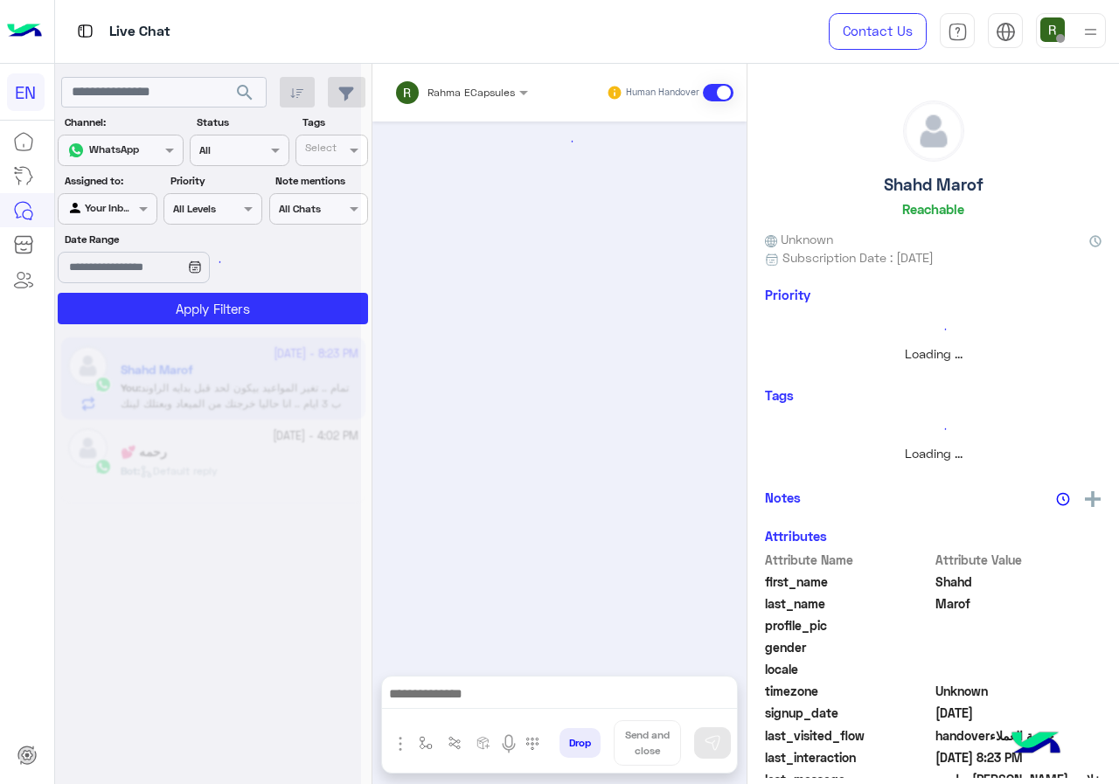
scroll to position [1033, 0]
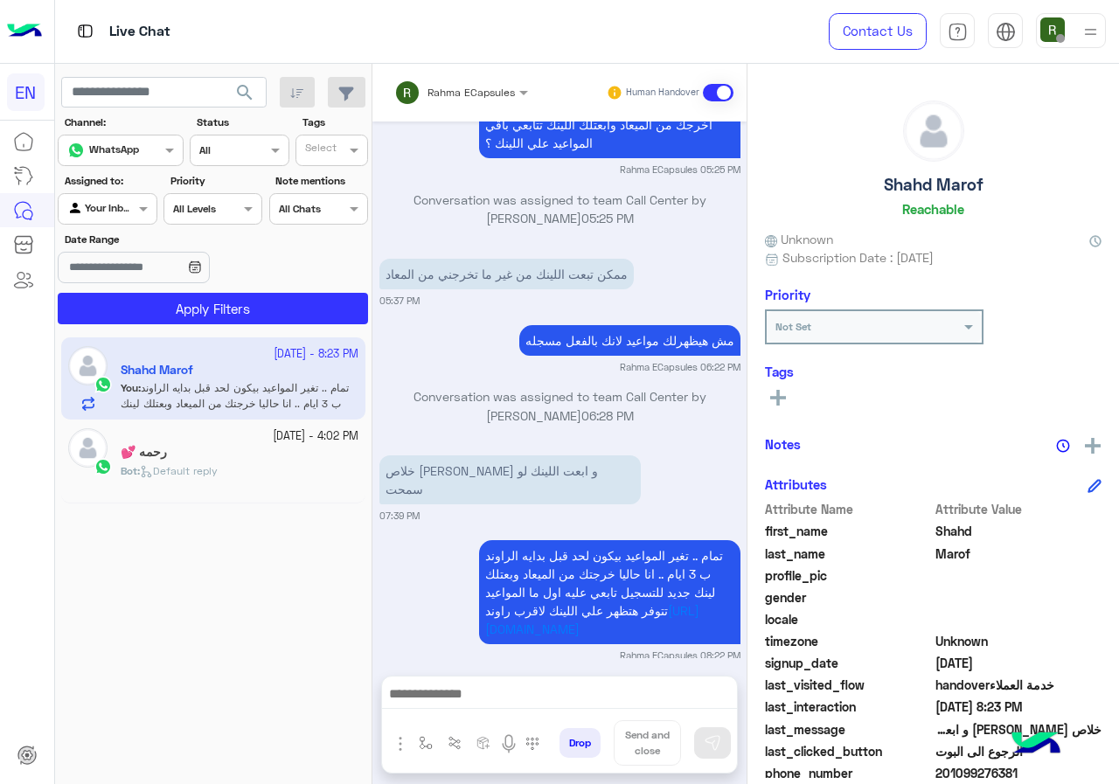
click at [514, 80] on div "Rahma ECapsules" at bounding box center [454, 92] width 121 height 35
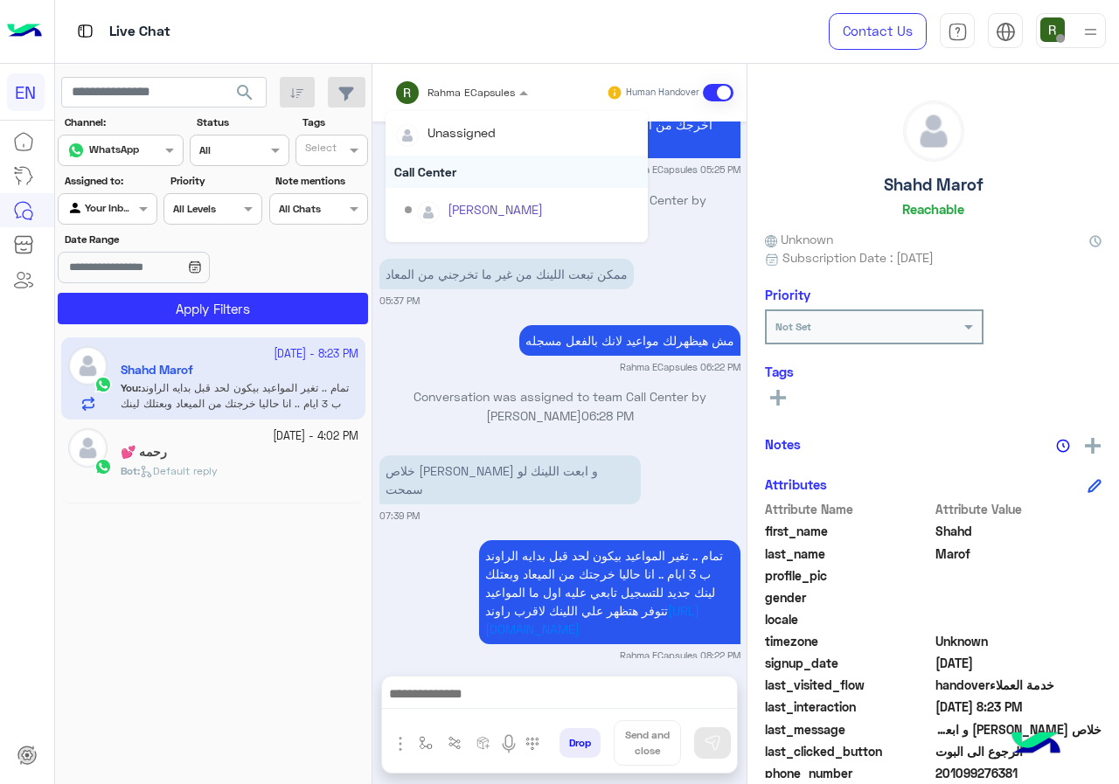
click at [479, 168] on div "Call Center" at bounding box center [516, 172] width 262 height 32
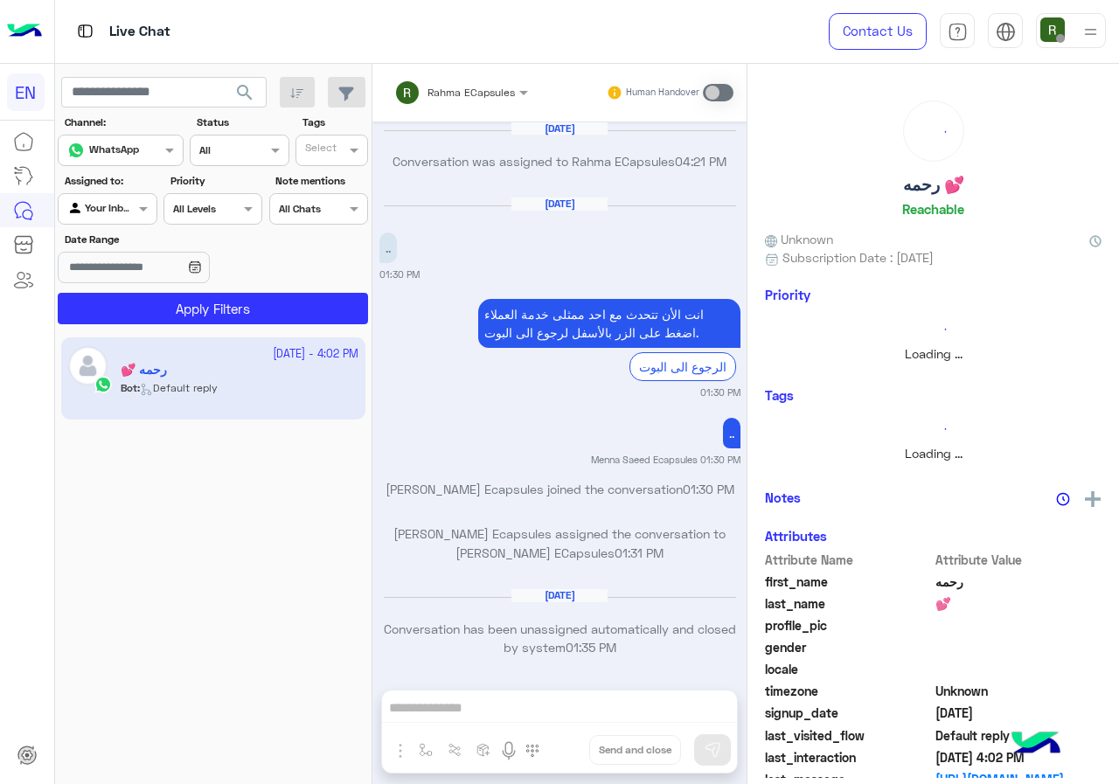
scroll to position [1114, 0]
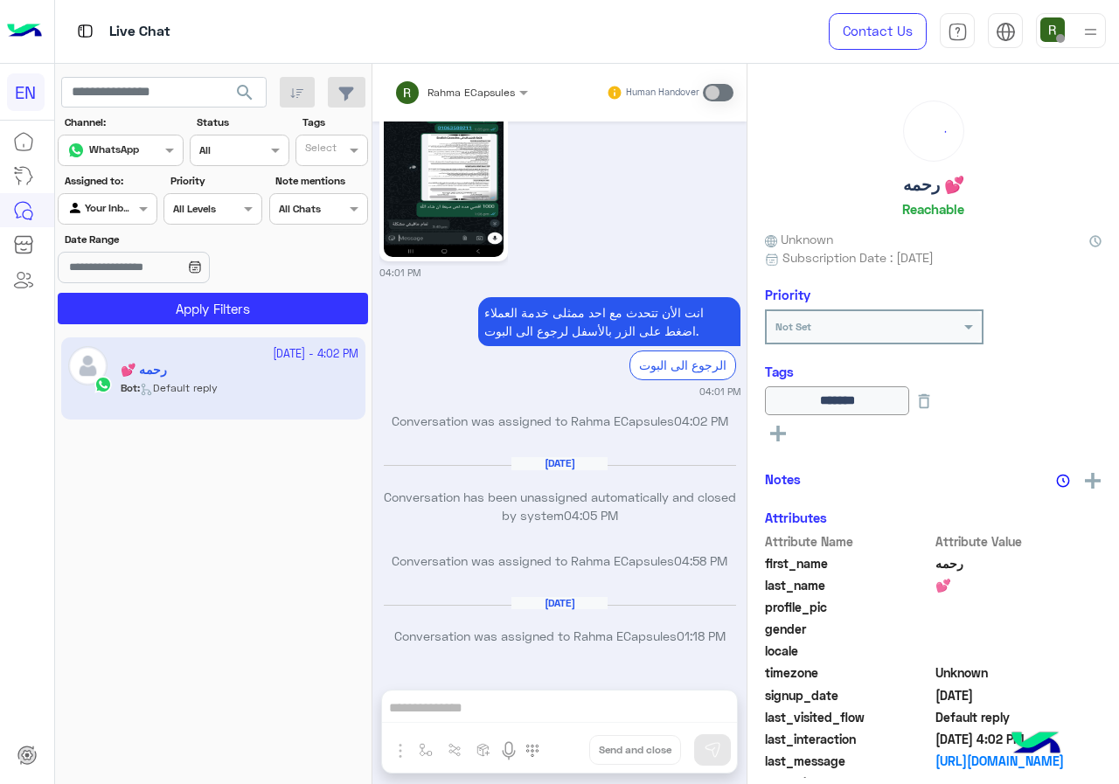
click at [117, 212] on div at bounding box center [107, 206] width 97 height 17
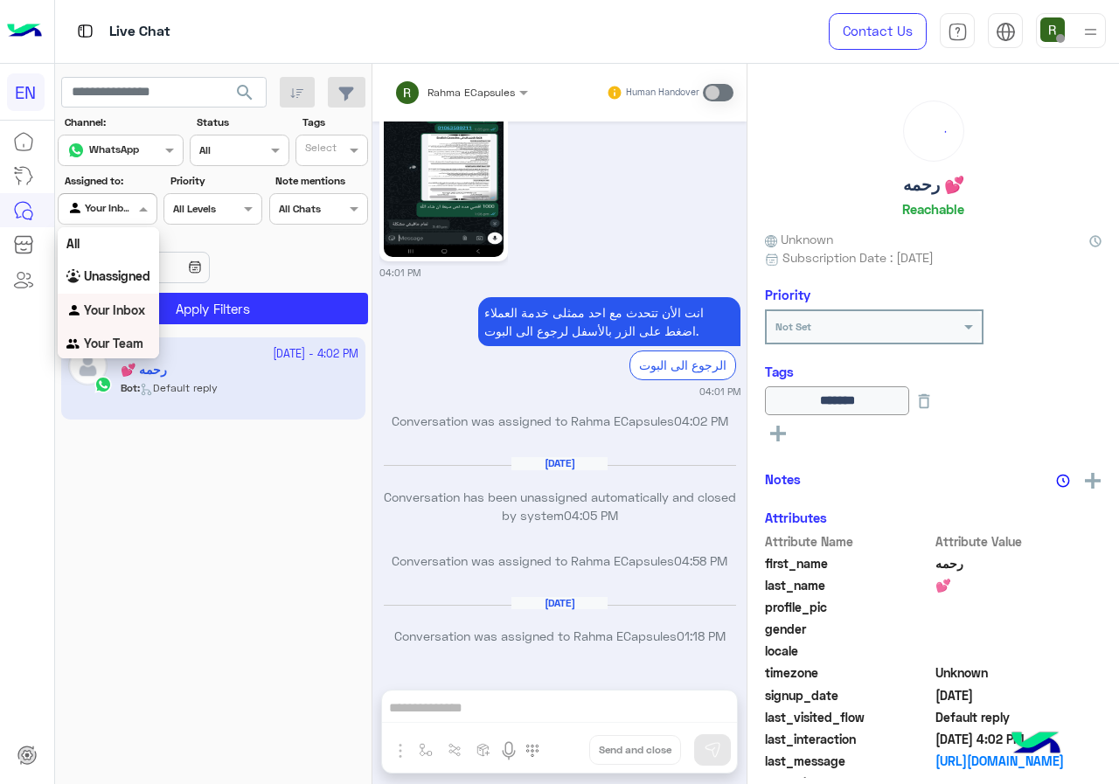
click at [115, 339] on b "Your Team" at bounding box center [113, 343] width 59 height 15
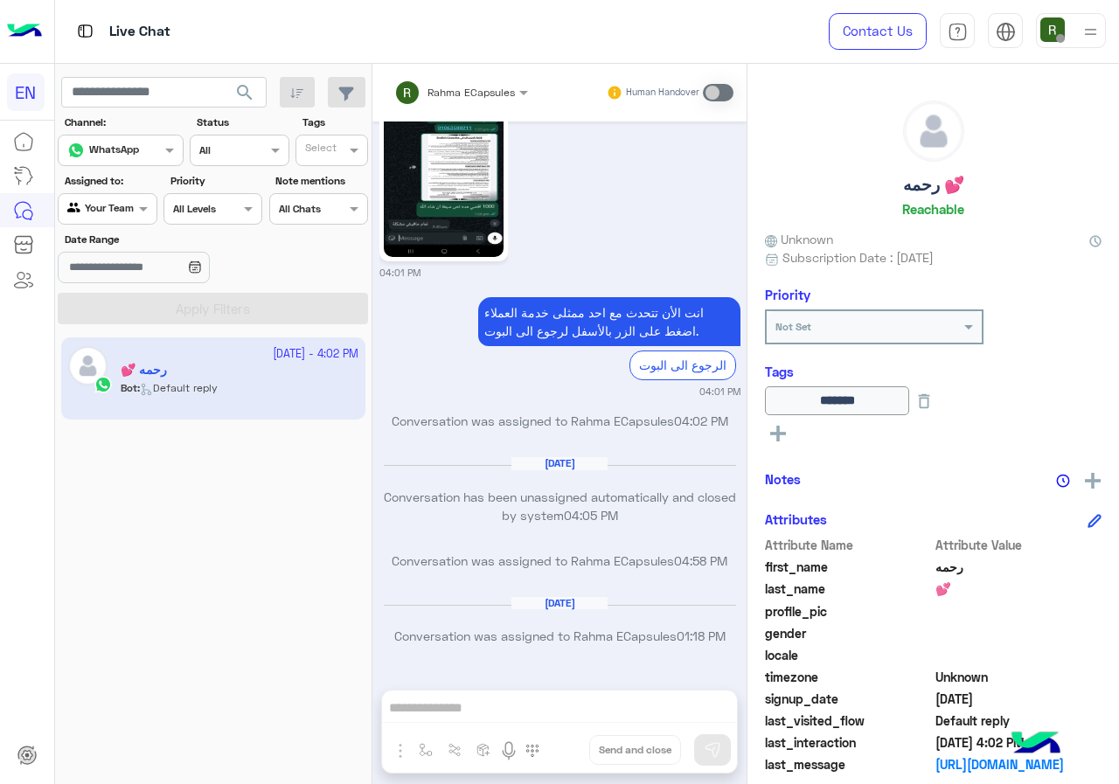
click at [240, 101] on span "search" at bounding box center [244, 92] width 21 height 21
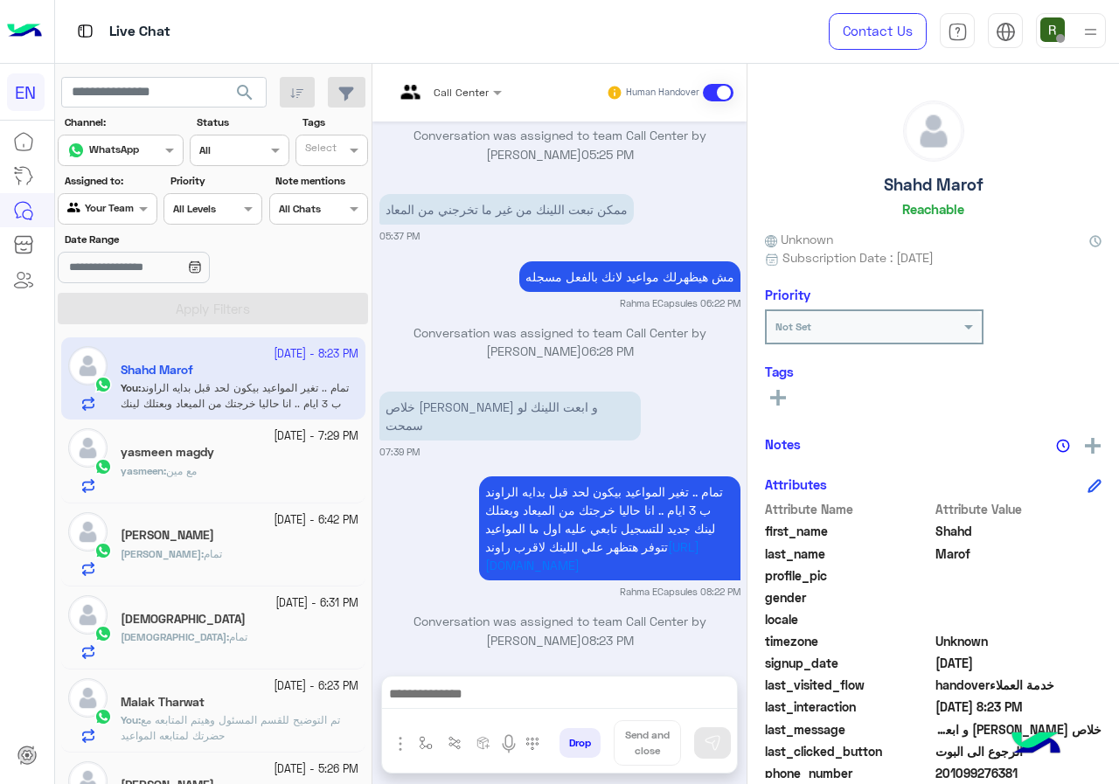
click at [114, 166] on div "Channel WhatsApp" at bounding box center [121, 150] width 126 height 31
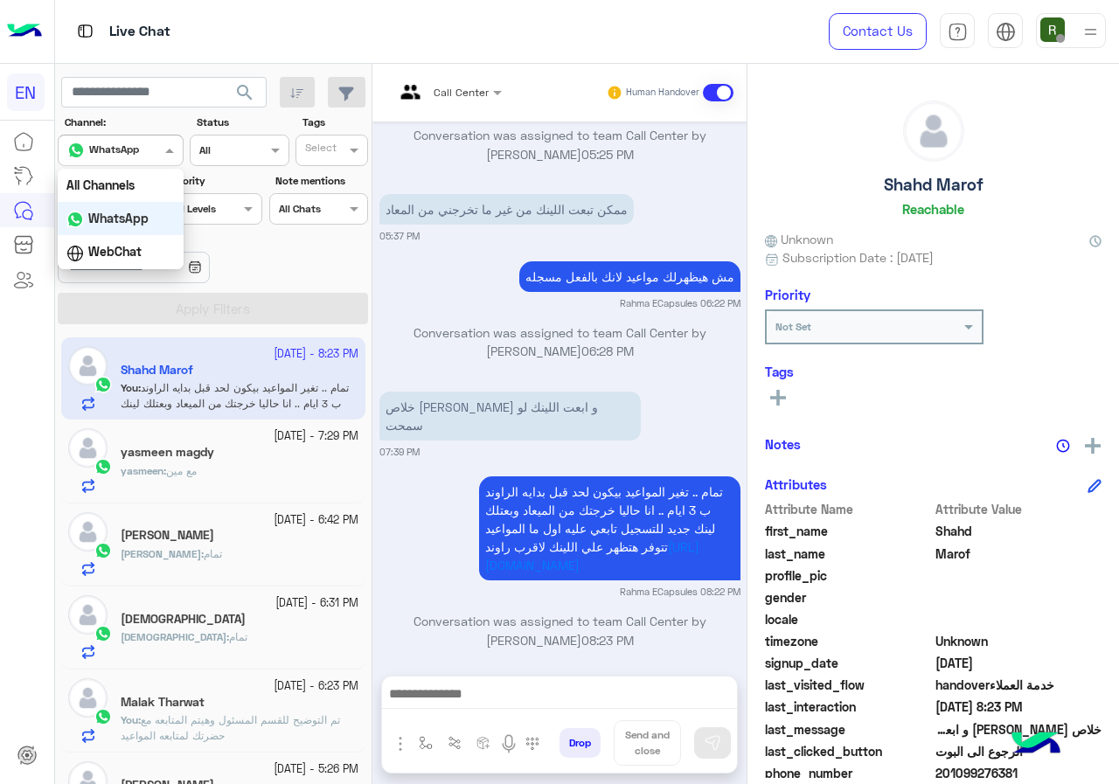
click at [380, 262] on div "مش هيظهرلك مواعيد لانك بالفعل مسجله Rahma ECapsules 06:22 PM" at bounding box center [559, 283] width 361 height 53
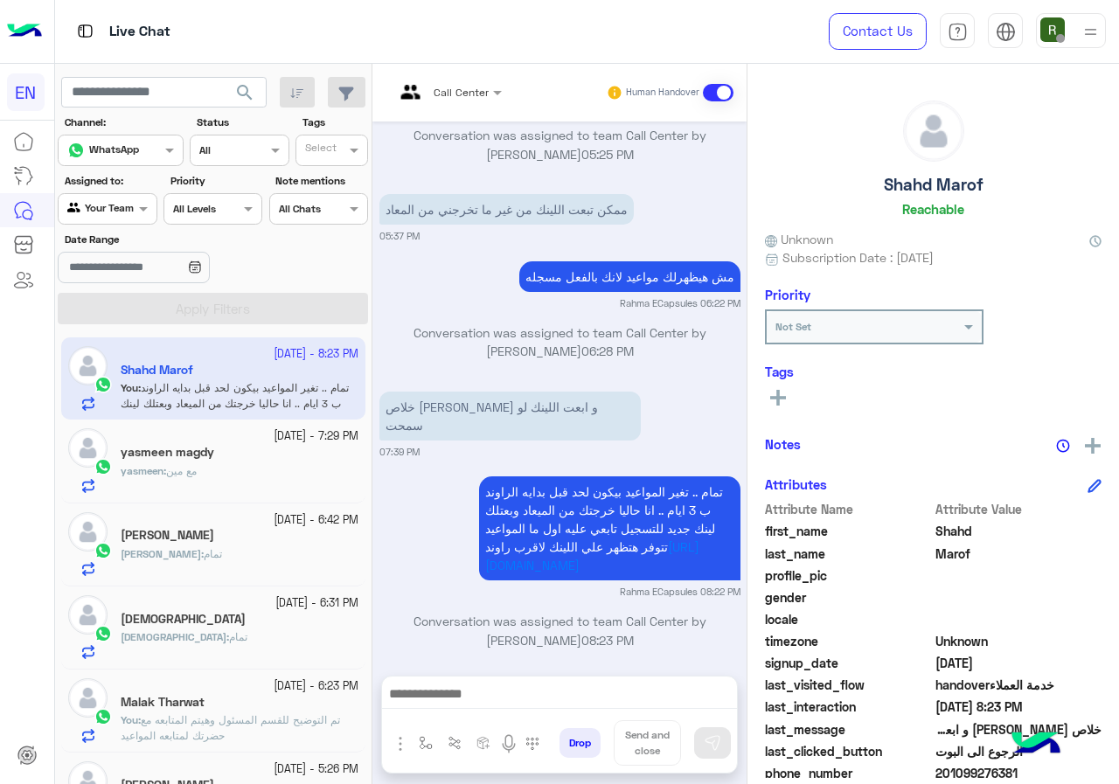
click at [73, 205] on input "text" at bounding box center [87, 207] width 40 height 16
click at [129, 267] on div "Unassigned" at bounding box center [108, 276] width 101 height 34
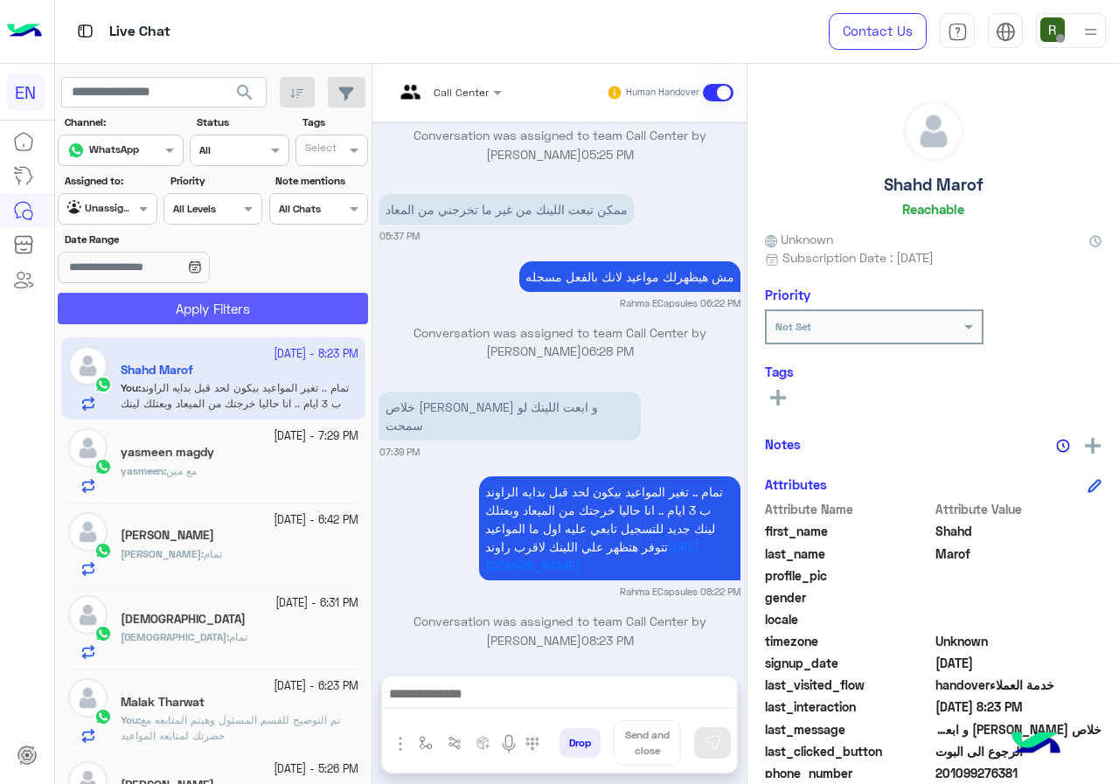
click at [153, 297] on button "Apply Filters" at bounding box center [213, 308] width 310 height 31
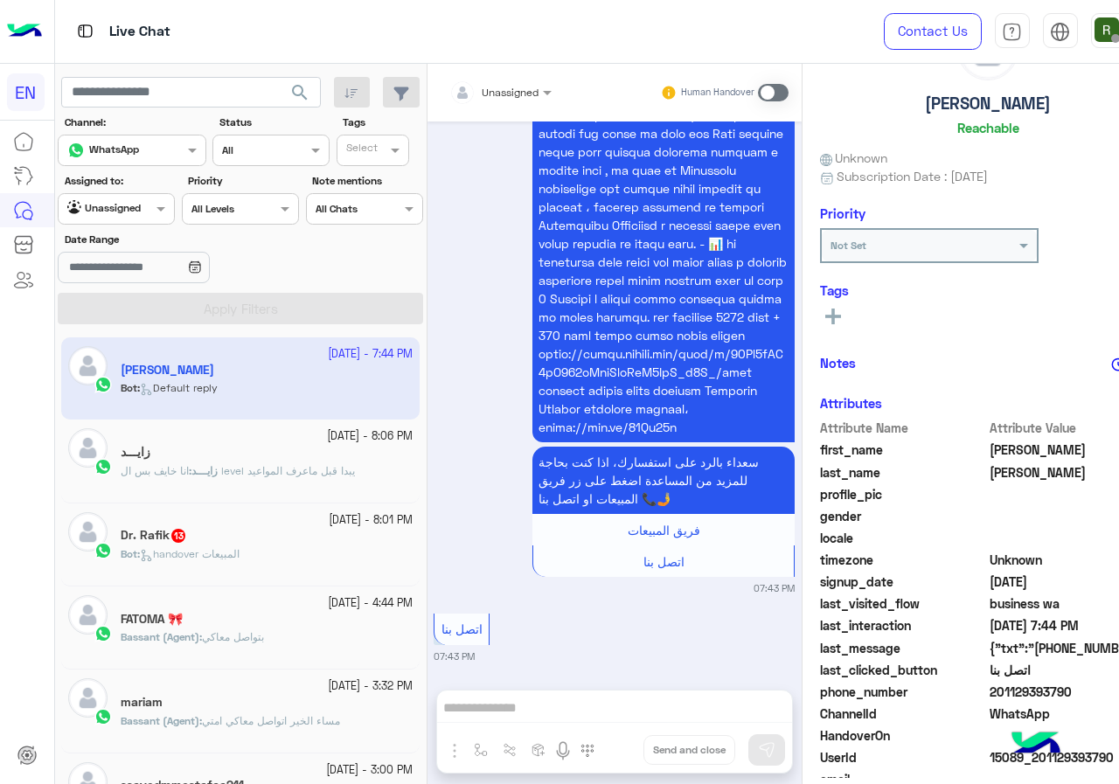
scroll to position [157, 0]
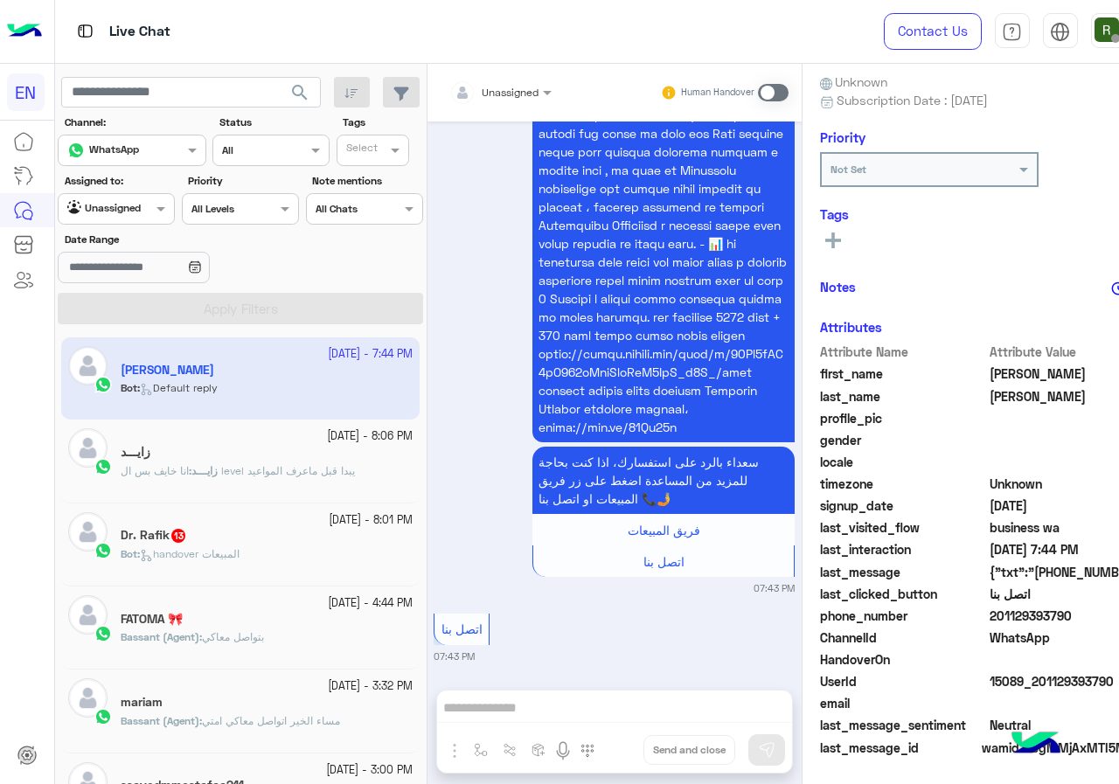
drag, startPoint x: 983, startPoint y: 619, endPoint x: 1104, endPoint y: 616, distance: 121.5
click at [1104, 616] on span "201129393790" at bounding box center [1073, 616] width 167 height 18
copy span "01129393790"
click at [486, 87] on input "text" at bounding box center [479, 90] width 61 height 16
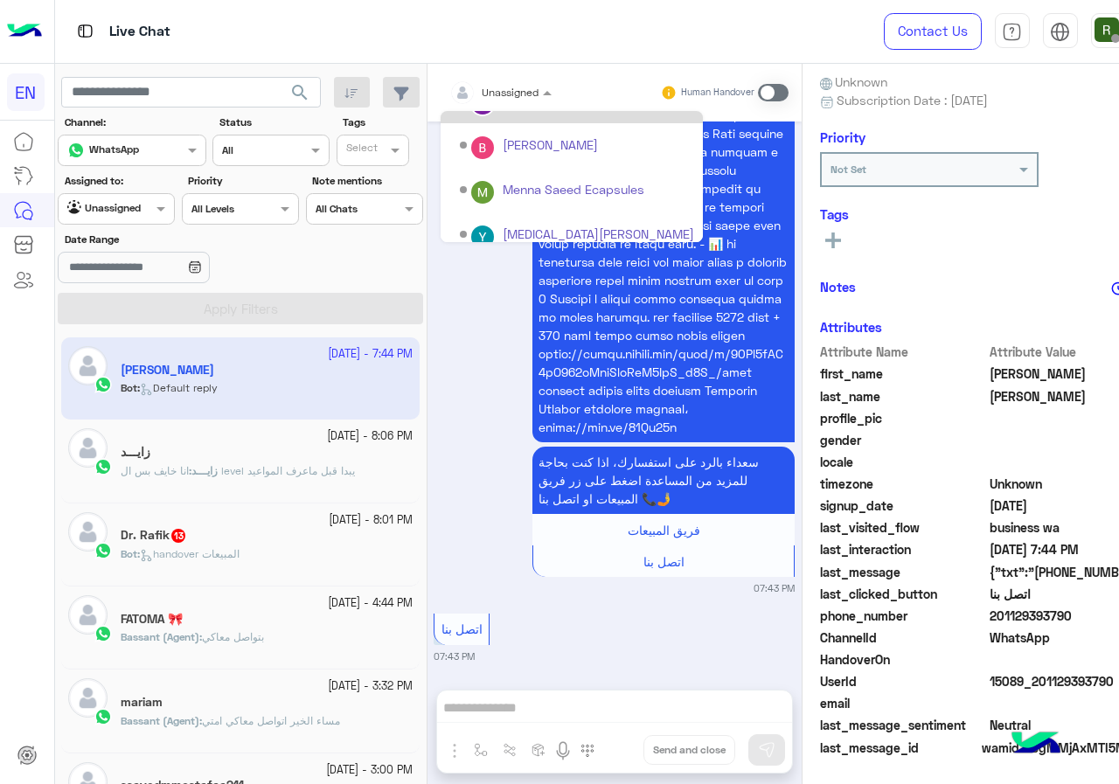
scroll to position [290, 0]
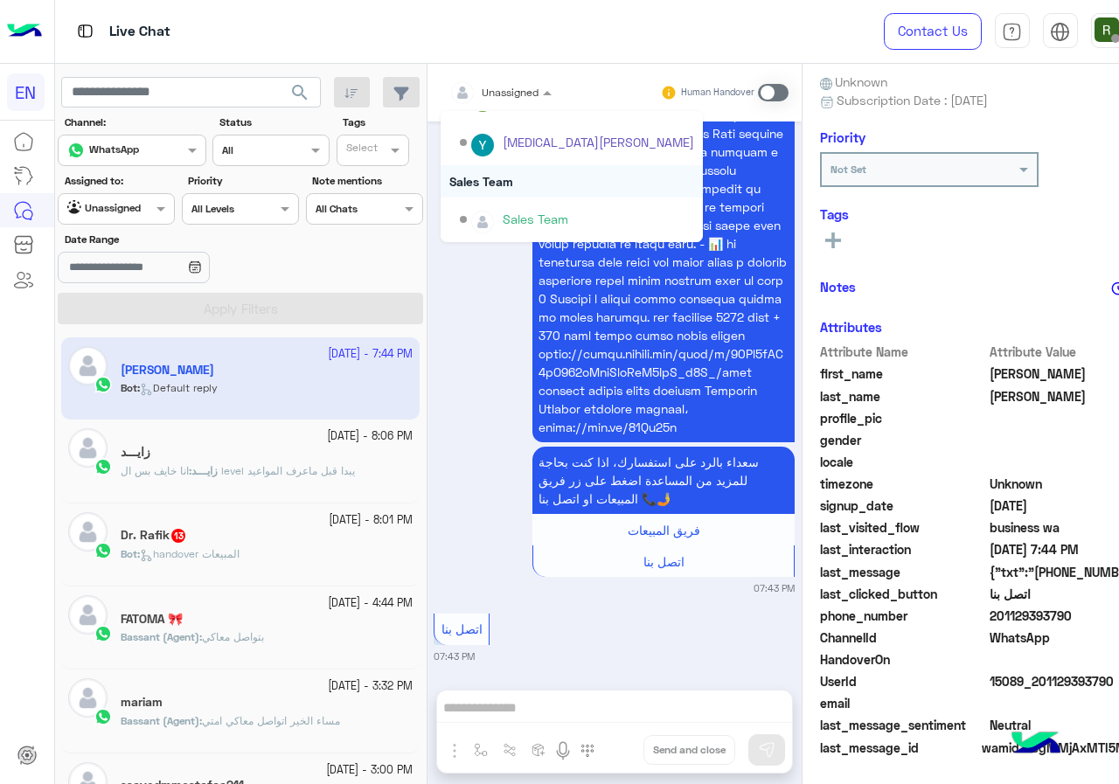
click at [531, 185] on div "Sales Team" at bounding box center [572, 181] width 262 height 32
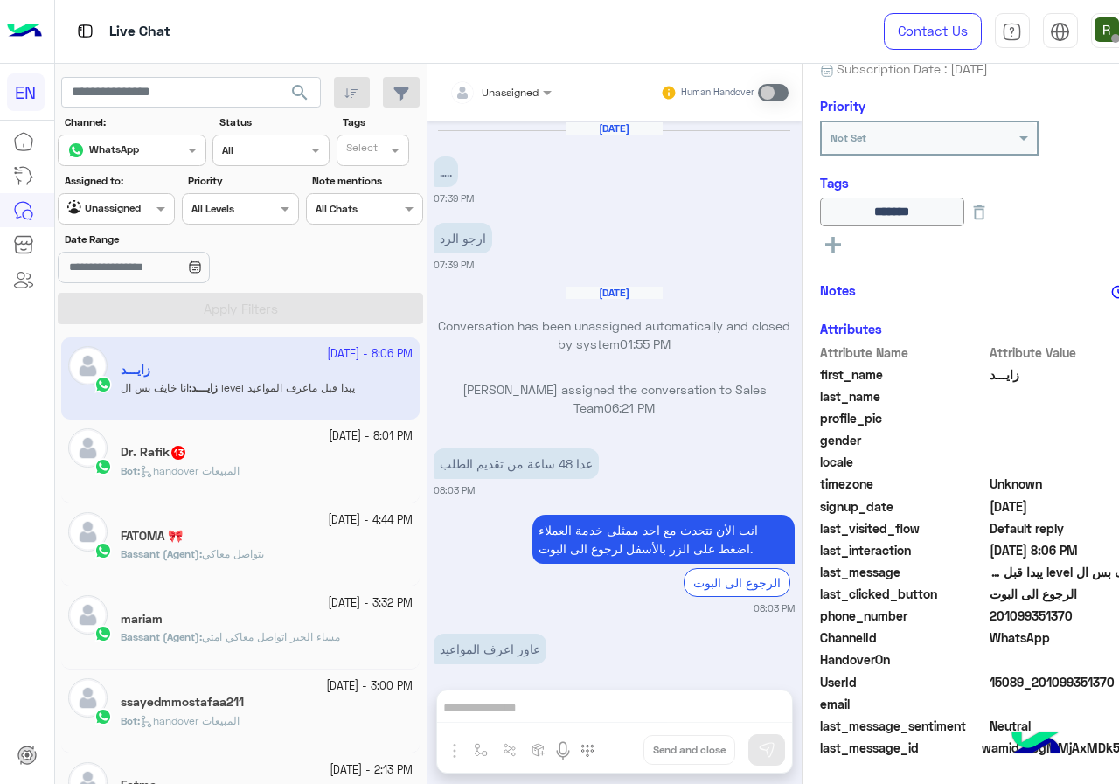
scroll to position [1108, 0]
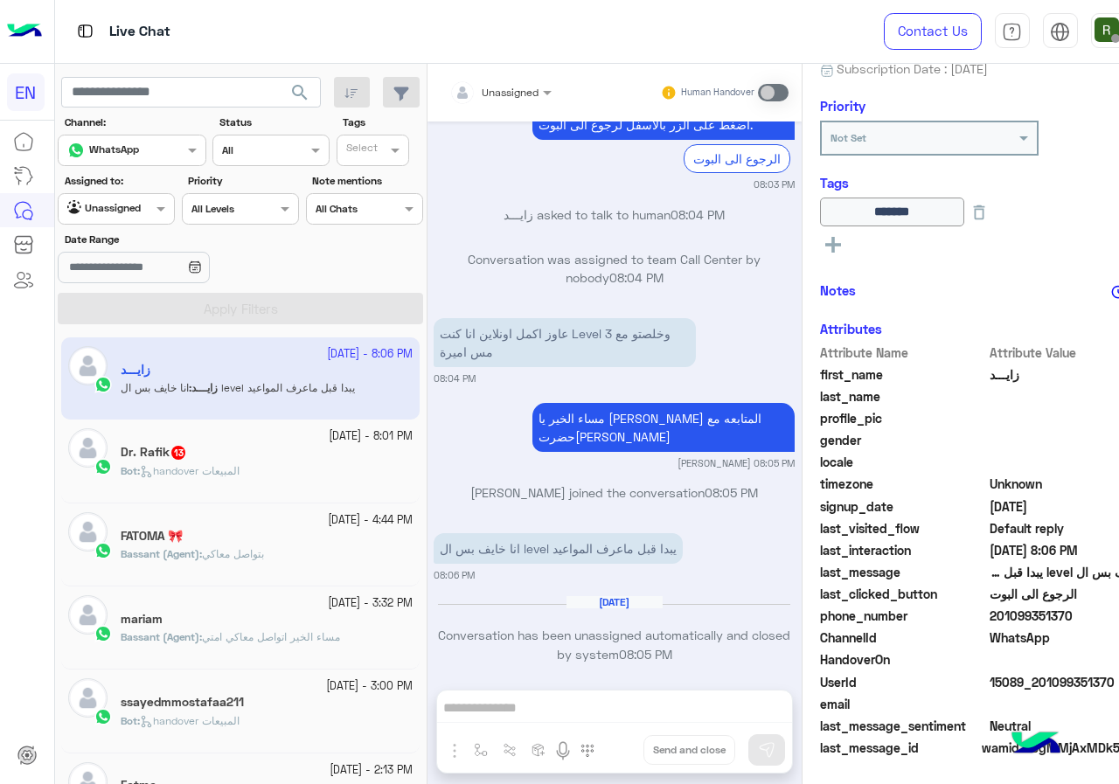
drag, startPoint x: 1026, startPoint y: 613, endPoint x: 1066, endPoint y: 615, distance: 39.4
click at [1066, 615] on span "201099351370" at bounding box center [1073, 616] width 167 height 18
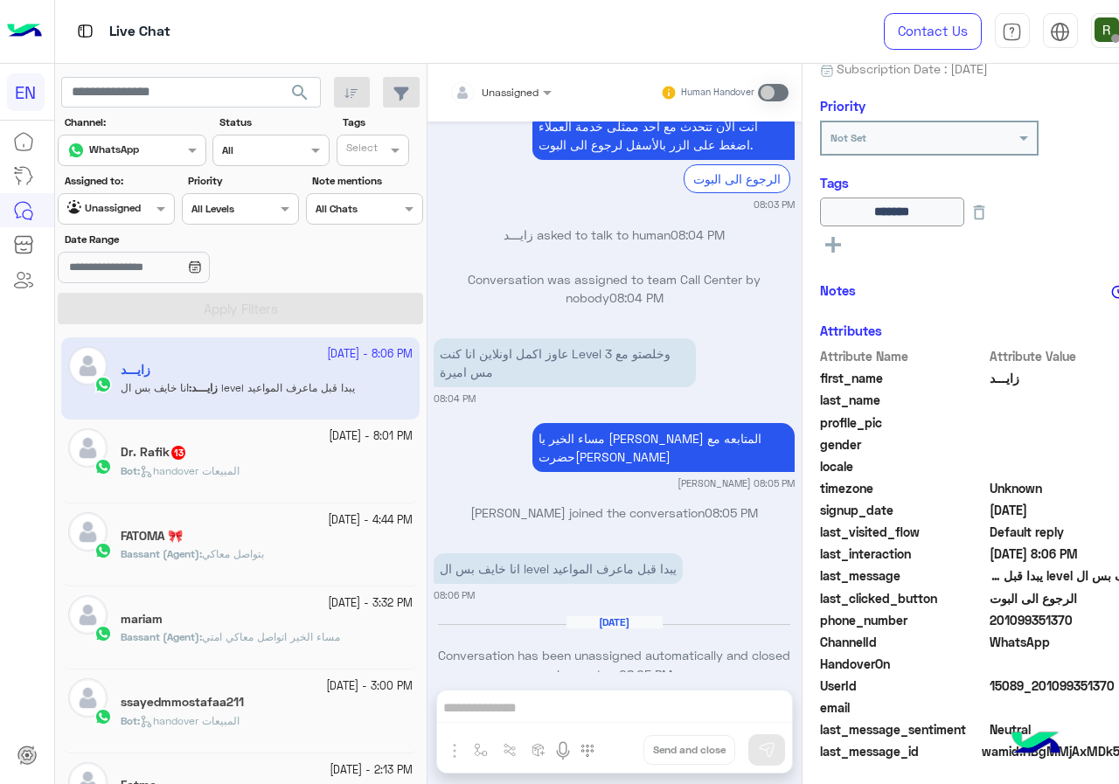
scroll to position [1108, 0]
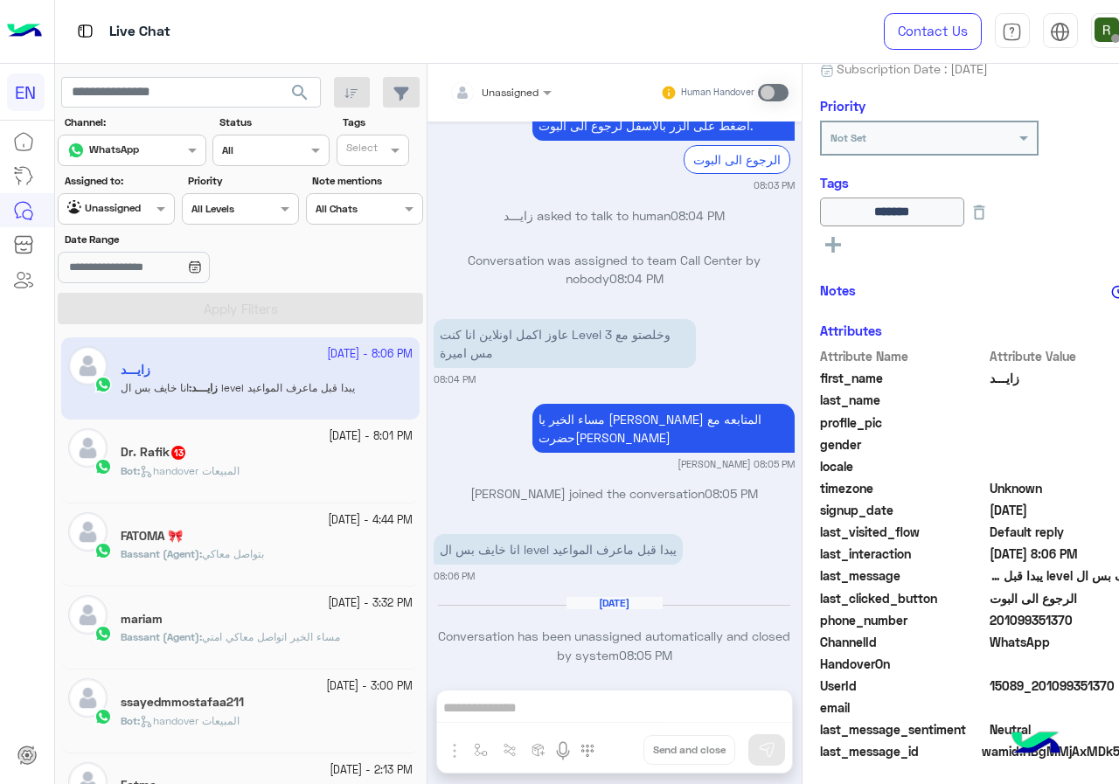
click at [492, 91] on input "text" at bounding box center [479, 90] width 61 height 16
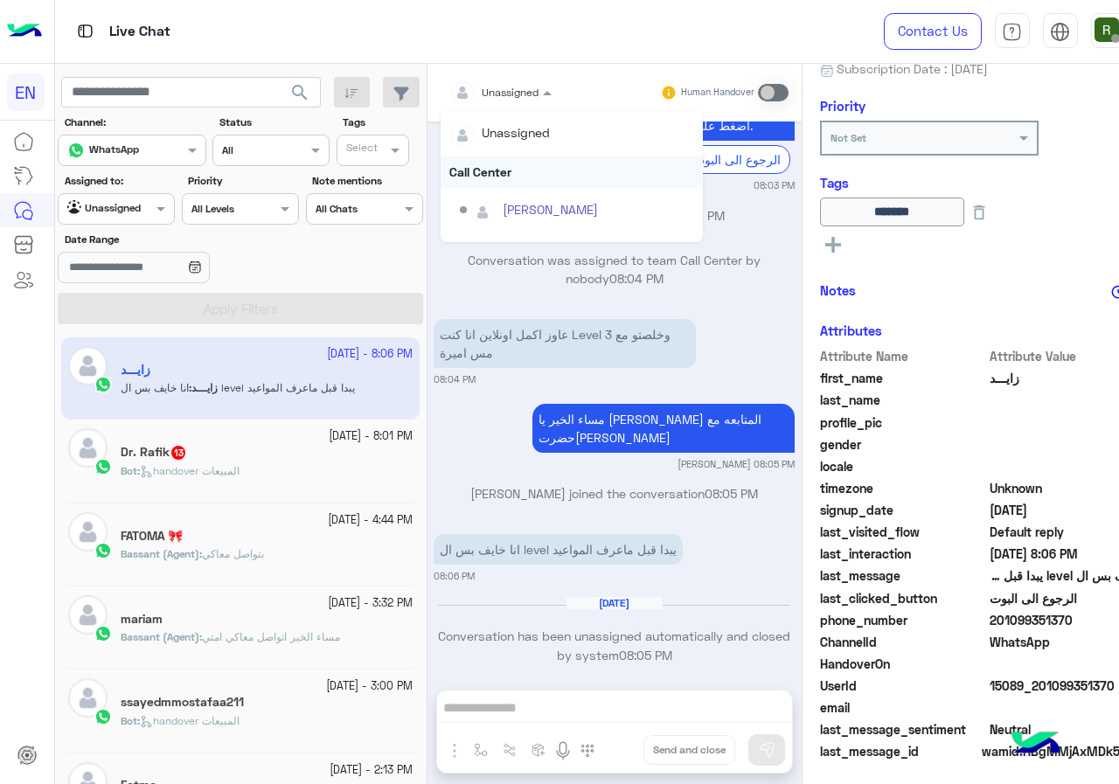
click at [504, 165] on div "Call Center" at bounding box center [572, 172] width 262 height 32
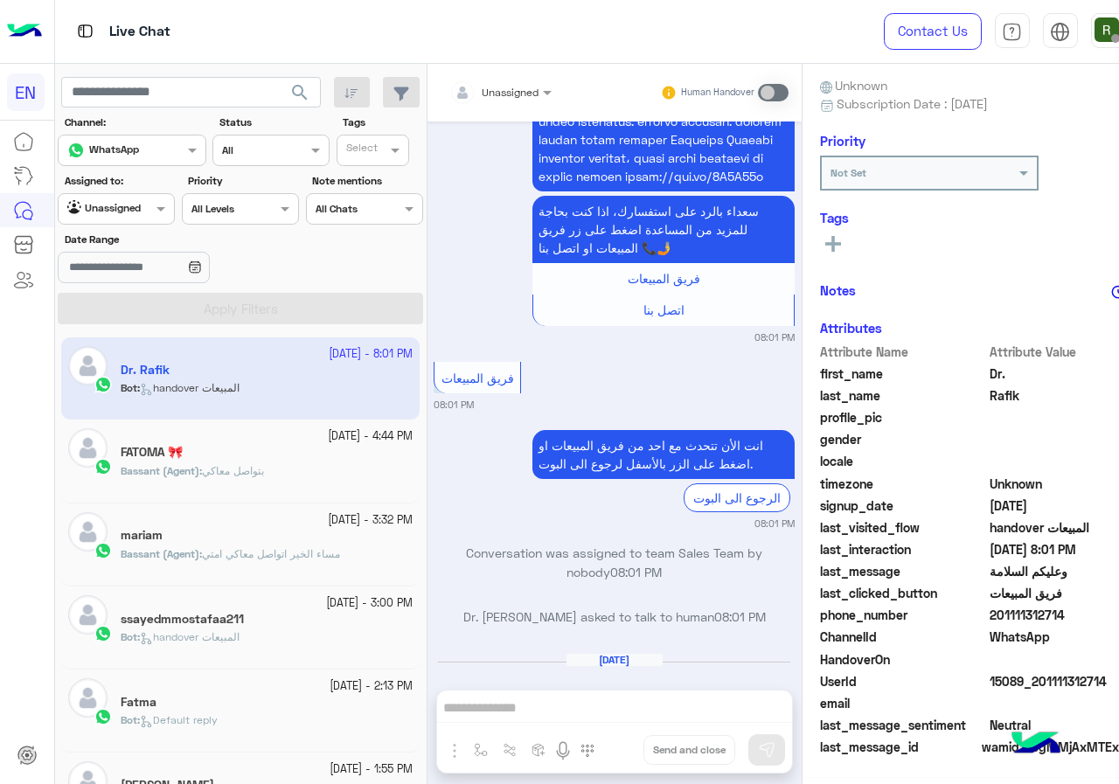
scroll to position [153, 0]
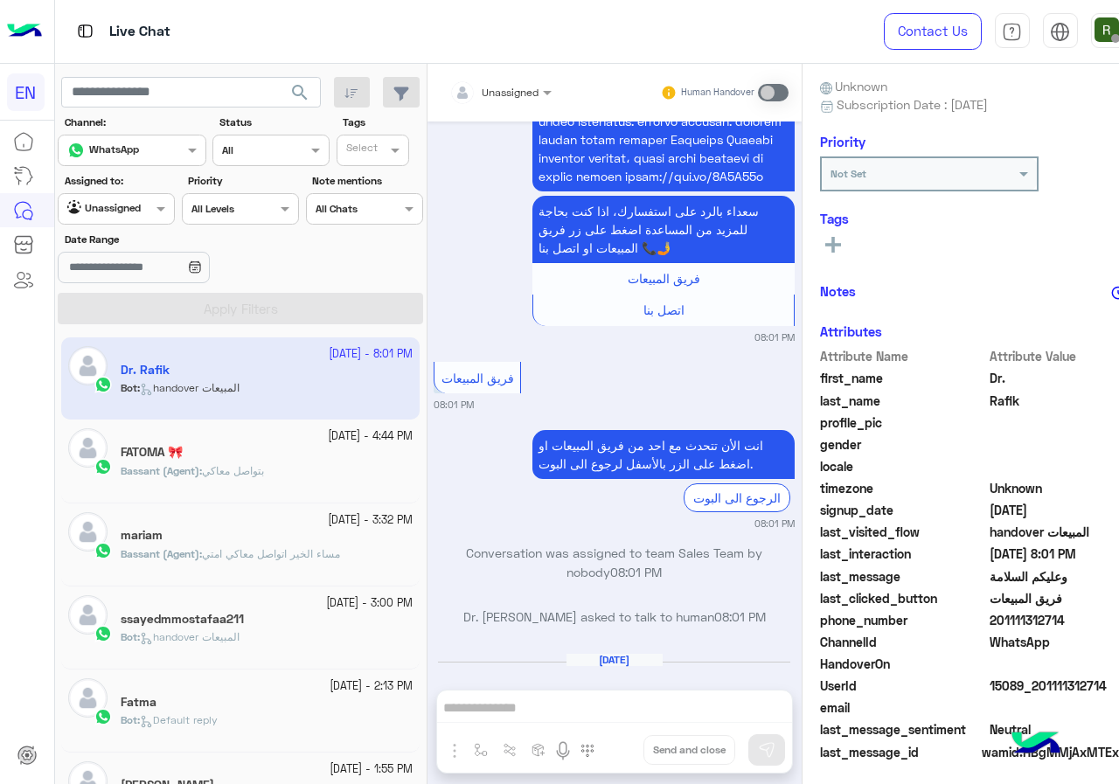
drag, startPoint x: 983, startPoint y: 615, endPoint x: 1064, endPoint y: 613, distance: 81.3
click at [1064, 613] on span "201111312714" at bounding box center [1073, 620] width 167 height 18
click at [487, 77] on div "Unassigned" at bounding box center [494, 92] width 90 height 35
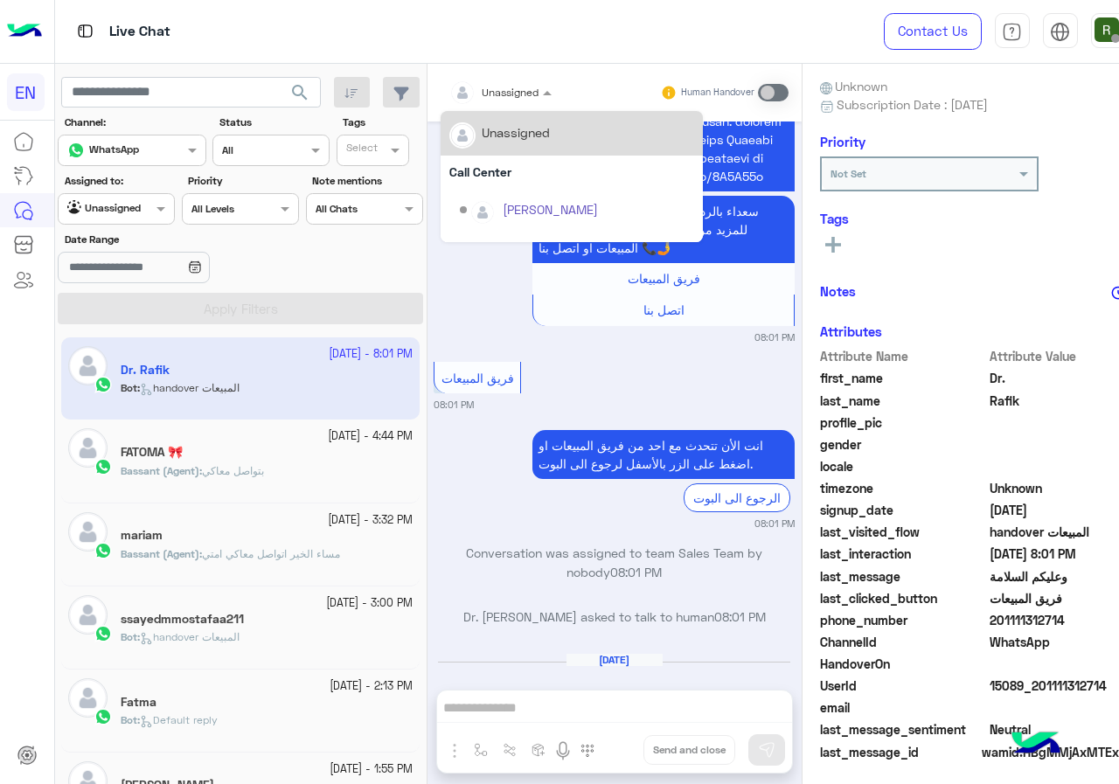
scroll to position [290, 0]
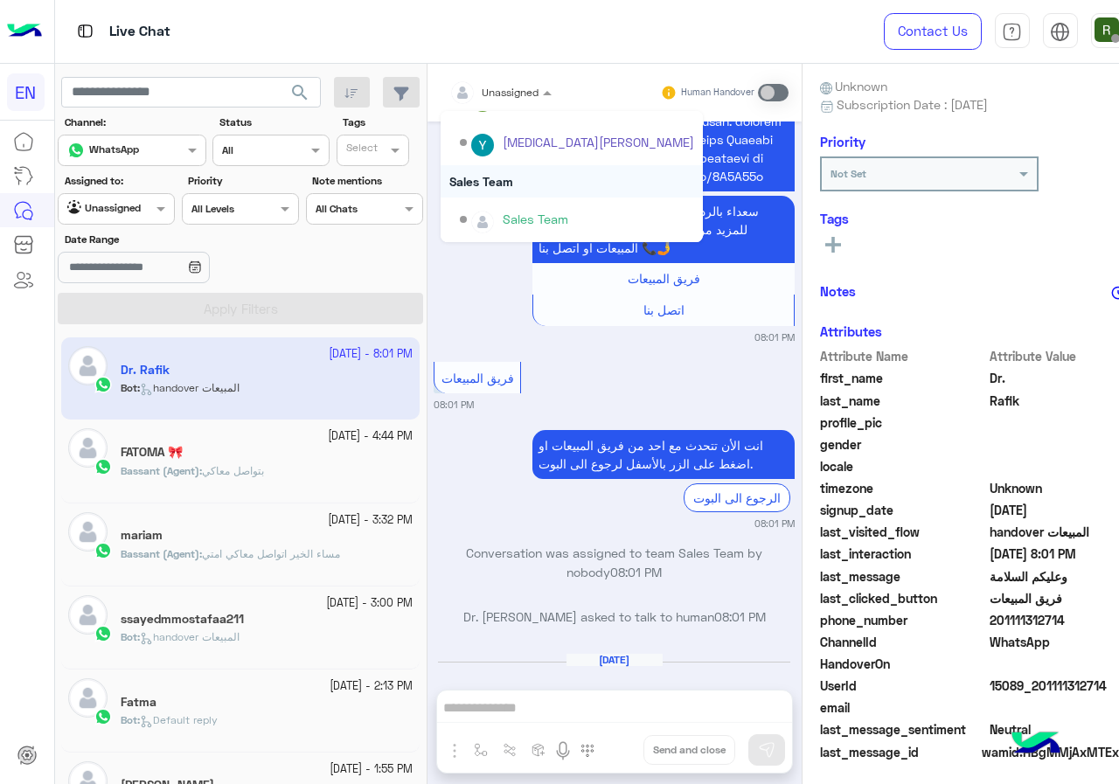
click at [492, 173] on div "Sales Team" at bounding box center [572, 181] width 262 height 32
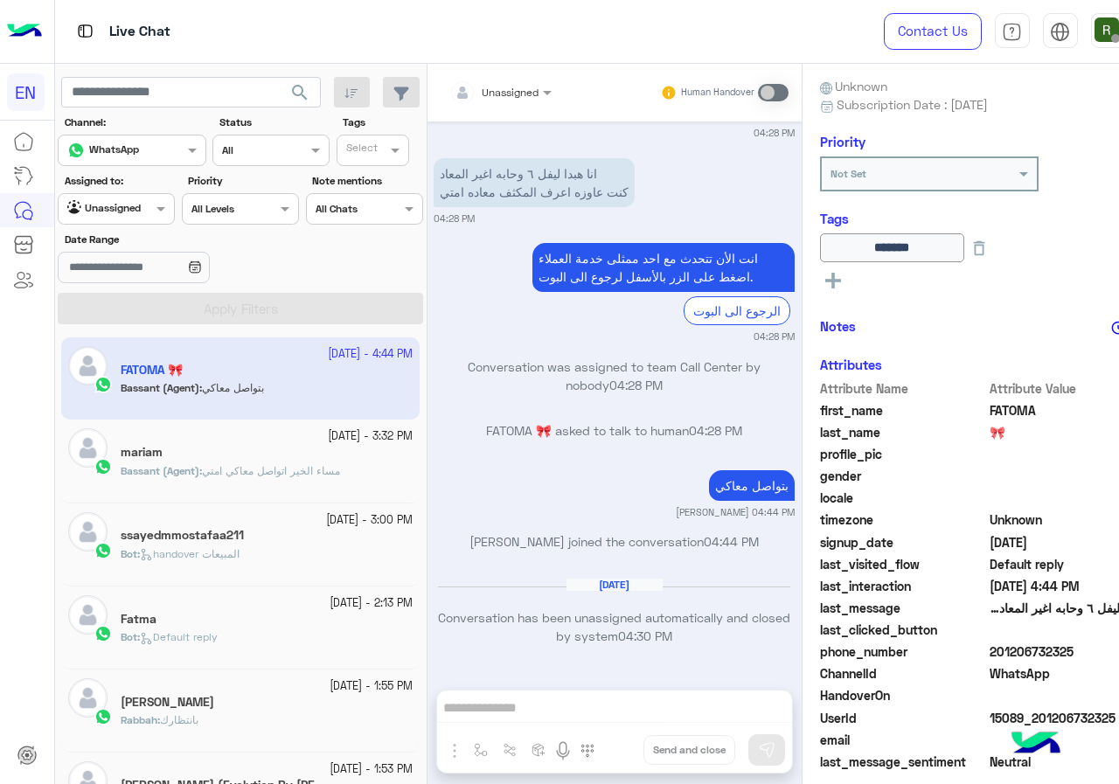
click at [94, 209] on input "text" at bounding box center [95, 207] width 57 height 16
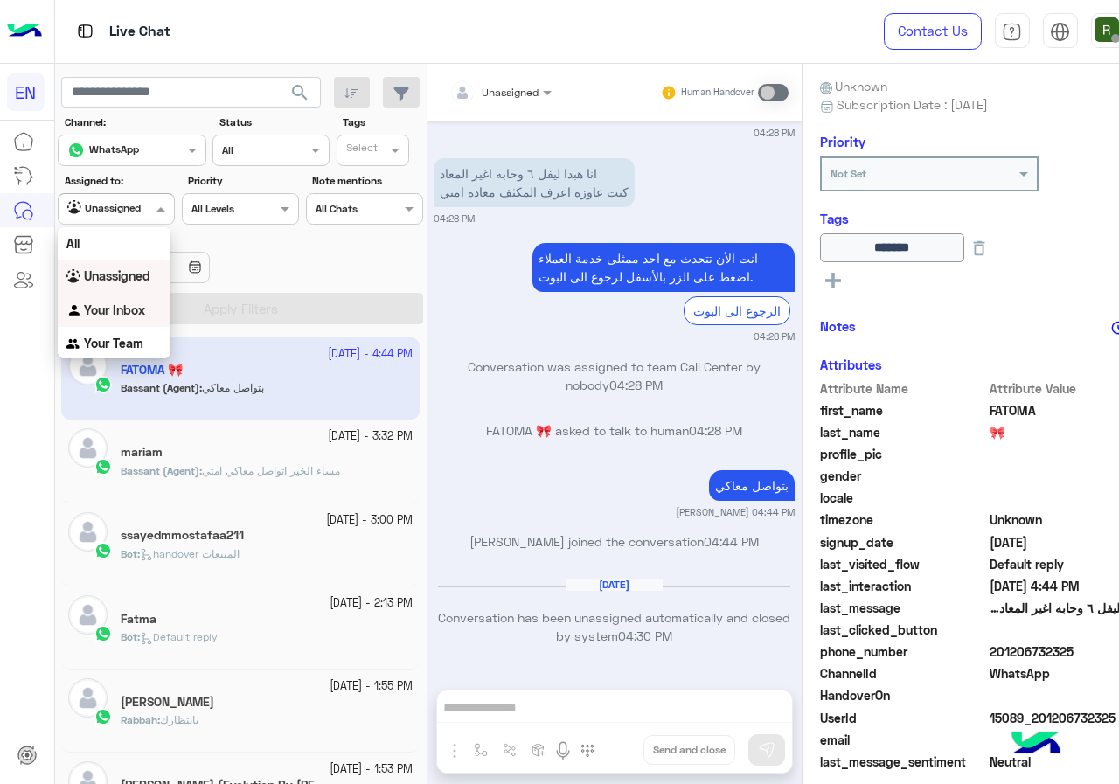
click at [122, 305] on b "Your Inbox" at bounding box center [114, 309] width 61 height 15
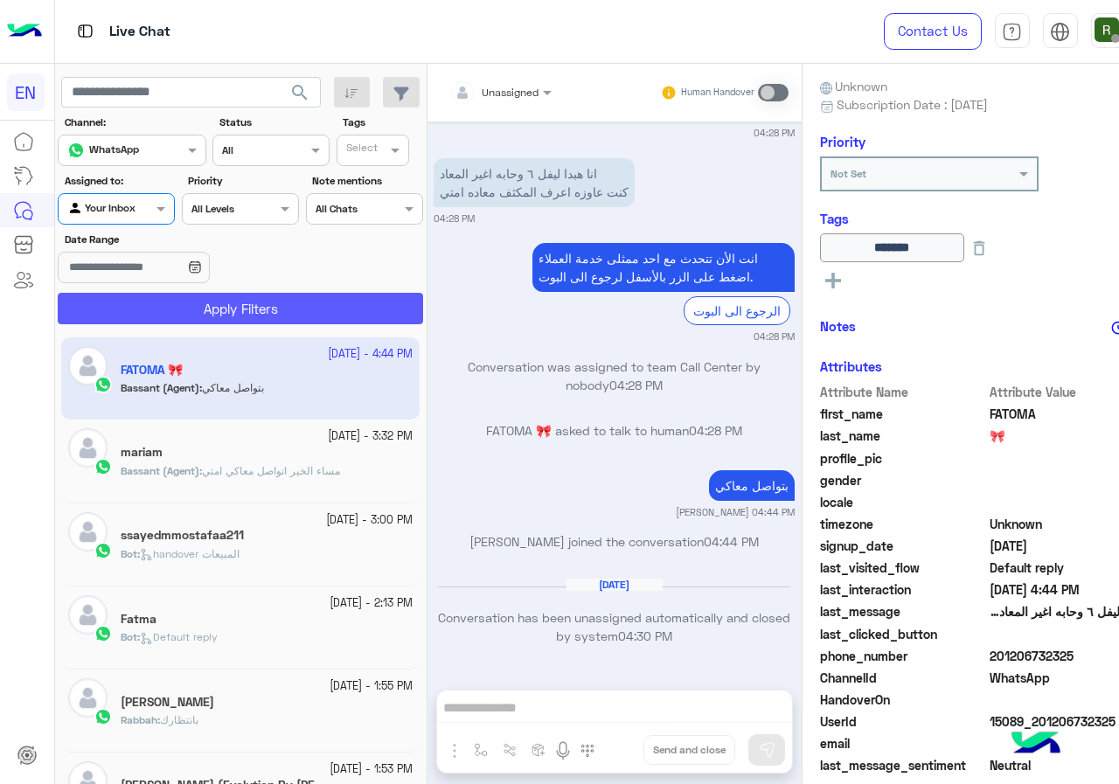
click at [147, 320] on button "Apply Filters" at bounding box center [240, 308] width 365 height 31
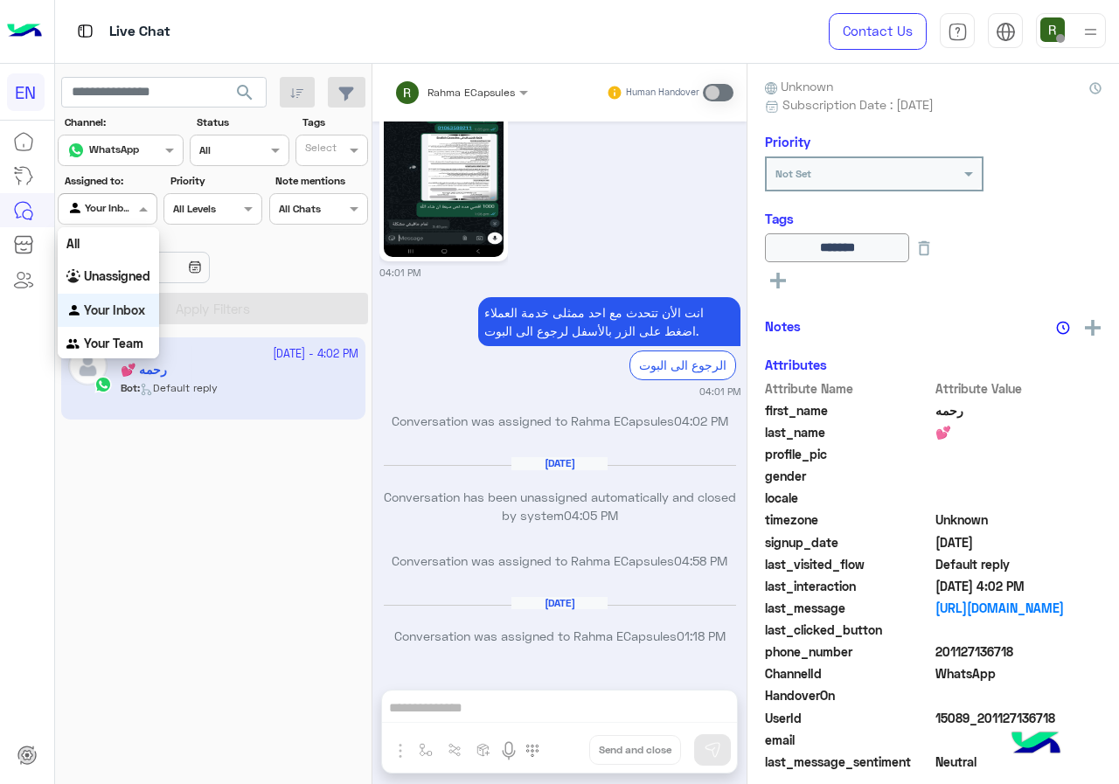
click at [127, 194] on div "Agent Filter Your Inbox" at bounding box center [107, 208] width 99 height 31
click at [139, 347] on b "Your Team" at bounding box center [113, 343] width 59 height 15
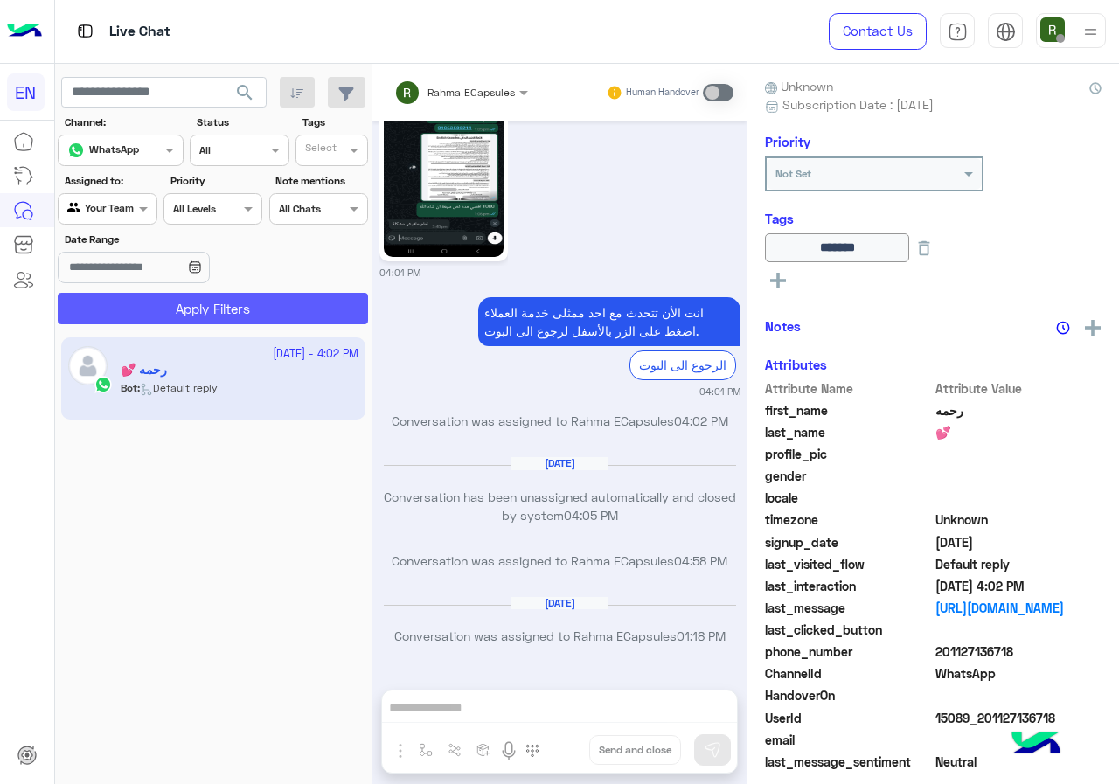
click at [165, 313] on button "Apply Filters" at bounding box center [213, 308] width 310 height 31
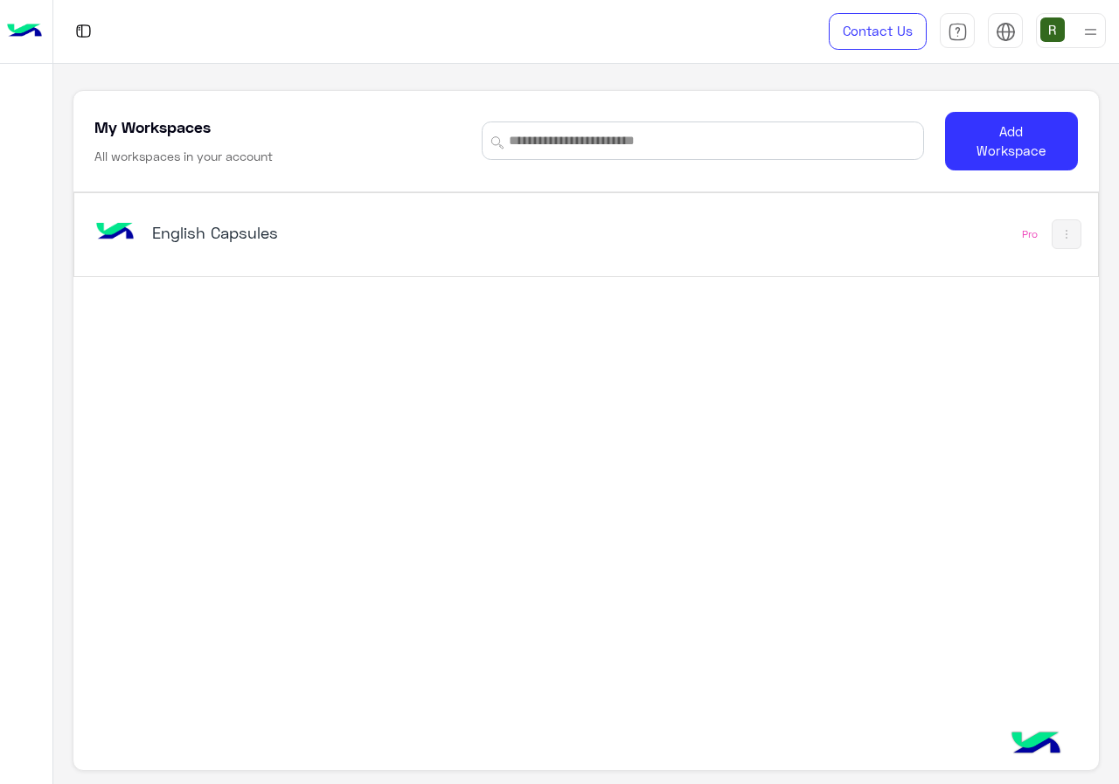
click at [453, 221] on div "English Capsules" at bounding box center [388, 234] width 594 height 51
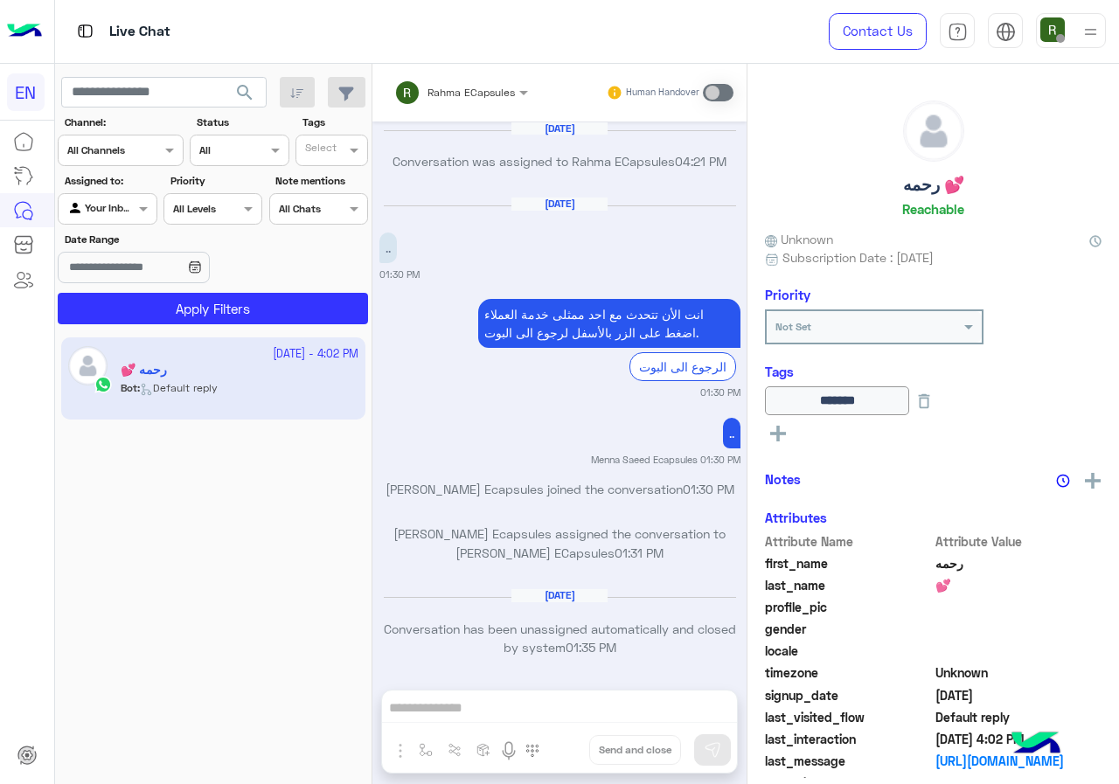
scroll to position [1114, 0]
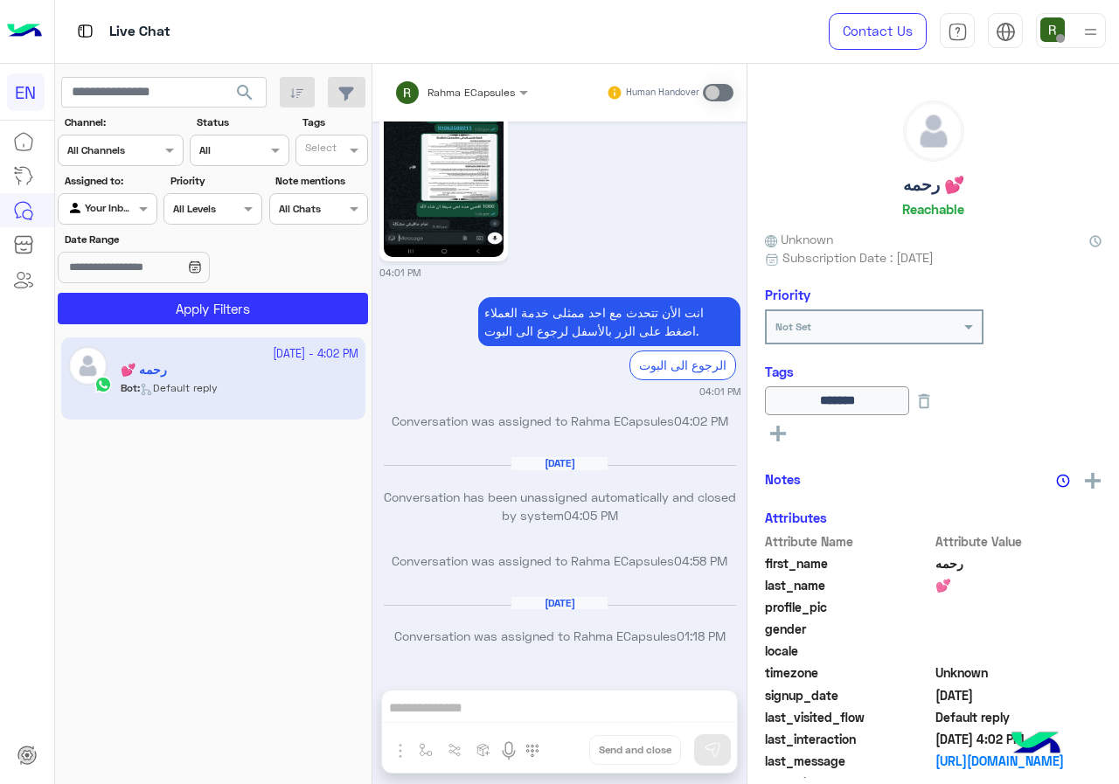
click at [135, 146] on div at bounding box center [121, 148] width 124 height 17
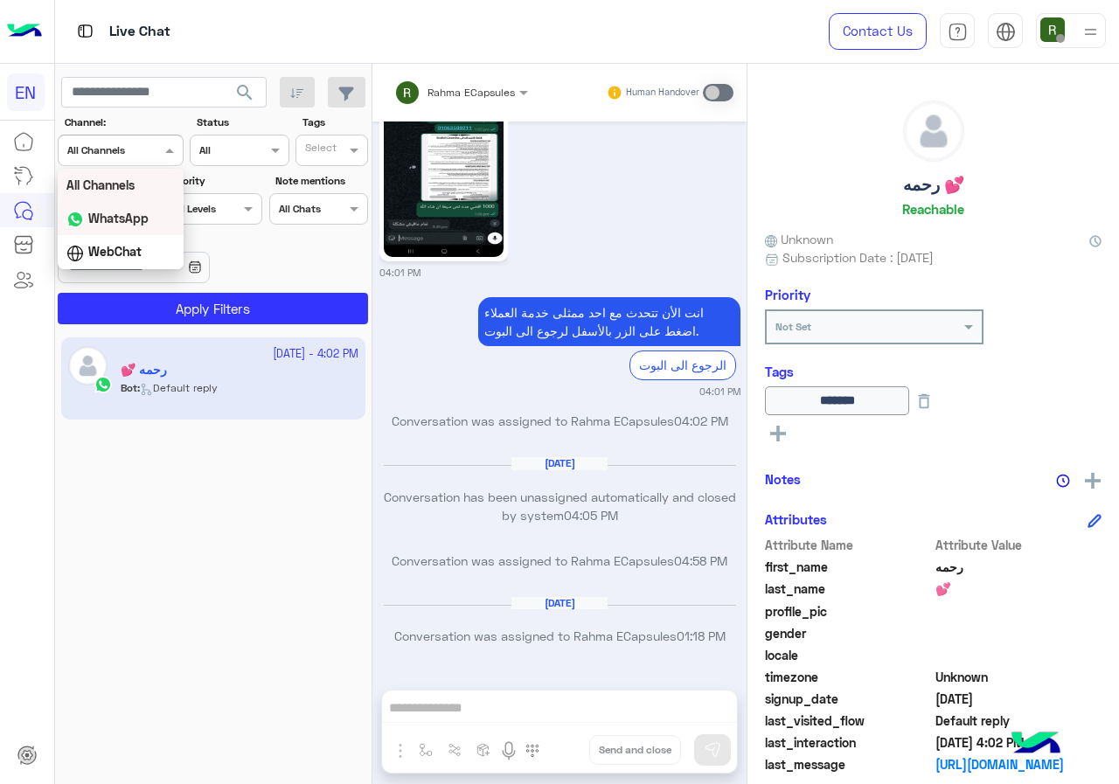
click at [154, 219] on div "WhatsApp" at bounding box center [121, 219] width 126 height 34
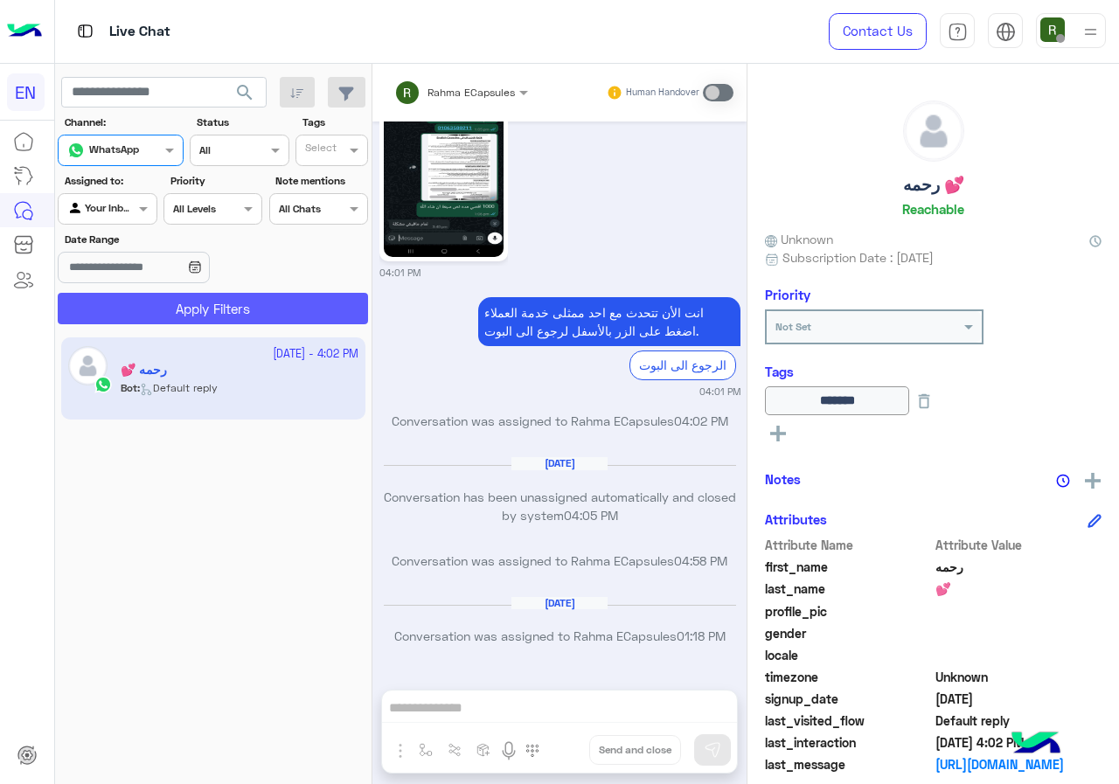
click at [185, 303] on button "Apply Filters" at bounding box center [213, 308] width 310 height 31
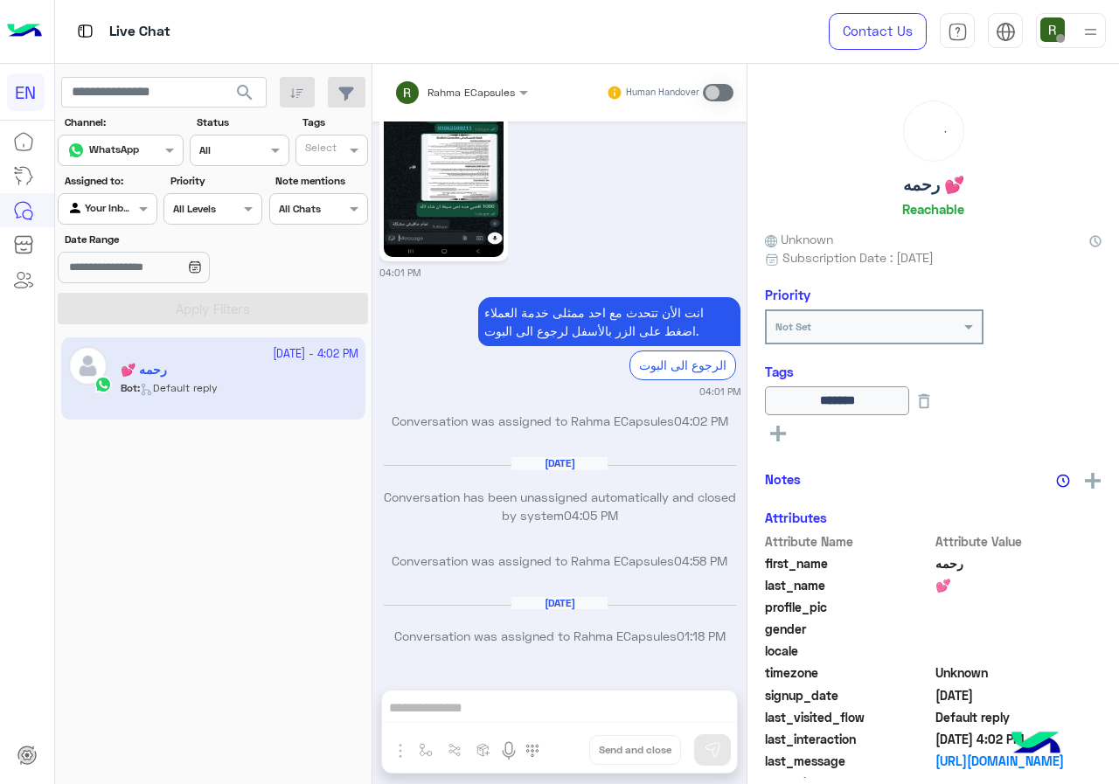
click at [115, 209] on div at bounding box center [107, 206] width 97 height 17
click at [134, 335] on div "Your Team" at bounding box center [108, 344] width 101 height 34
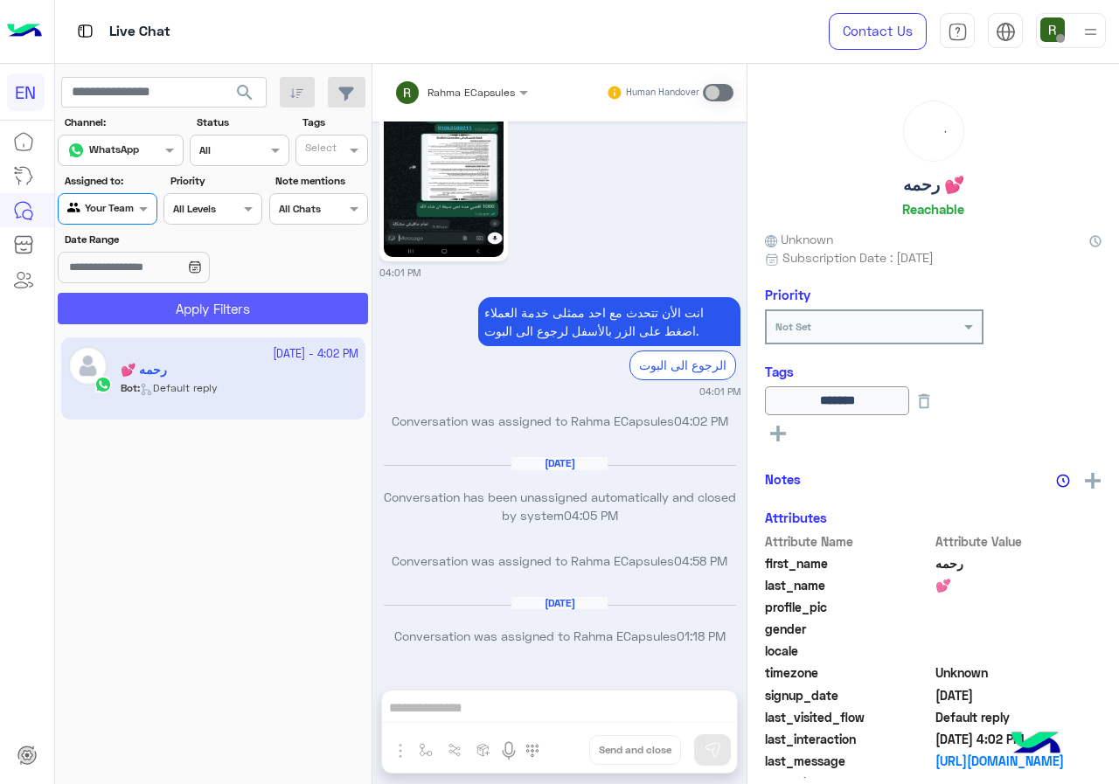
click at [163, 312] on button "Apply Filters" at bounding box center [213, 308] width 310 height 31
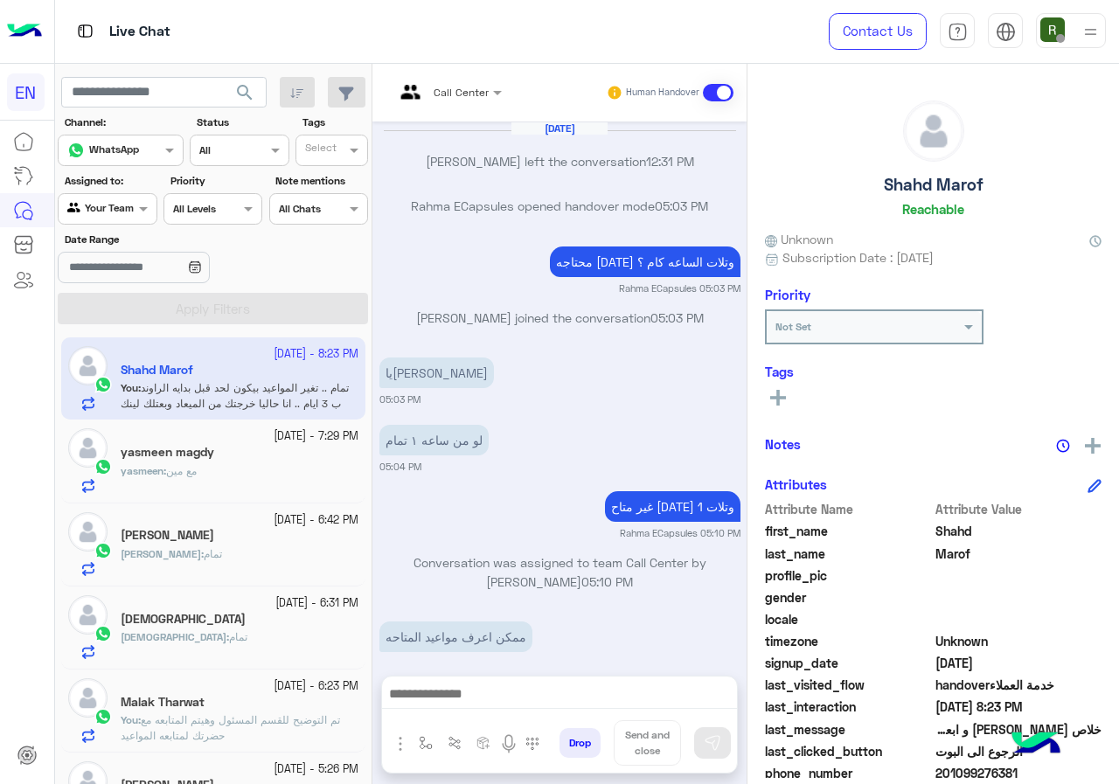
scroll to position [944, 0]
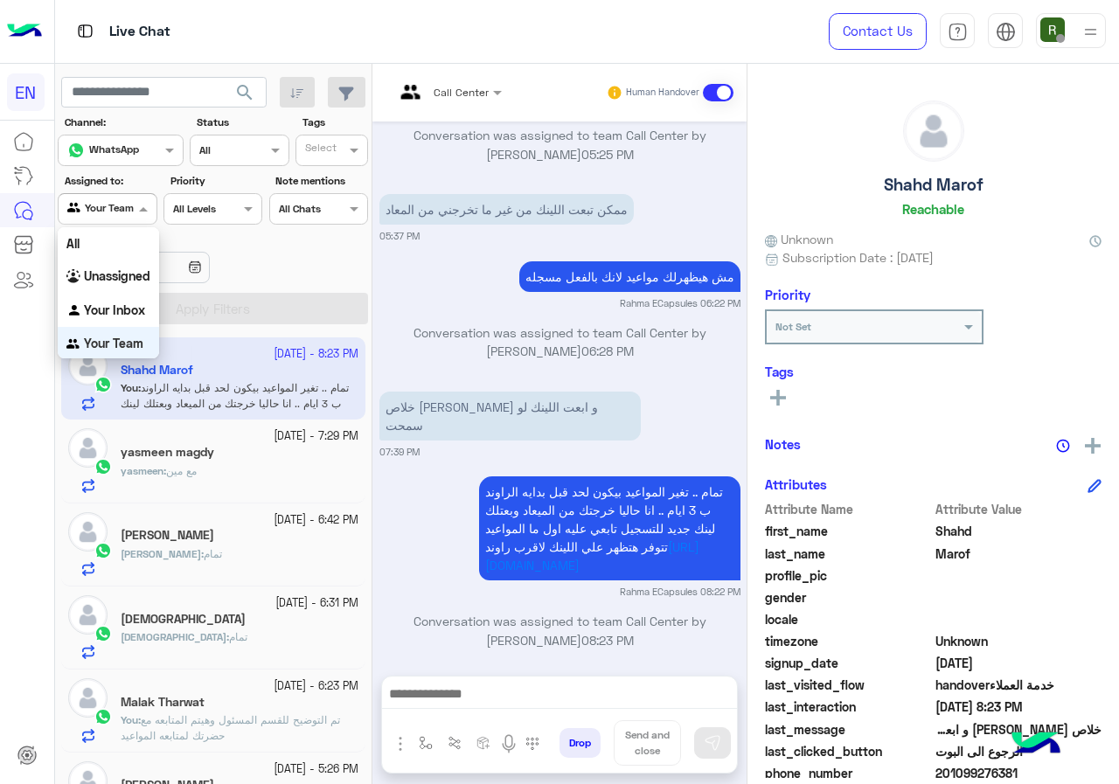
click at [104, 203] on input "text" at bounding box center [87, 207] width 40 height 16
click at [128, 257] on div "Unassigned" at bounding box center [108, 274] width 101 height 34
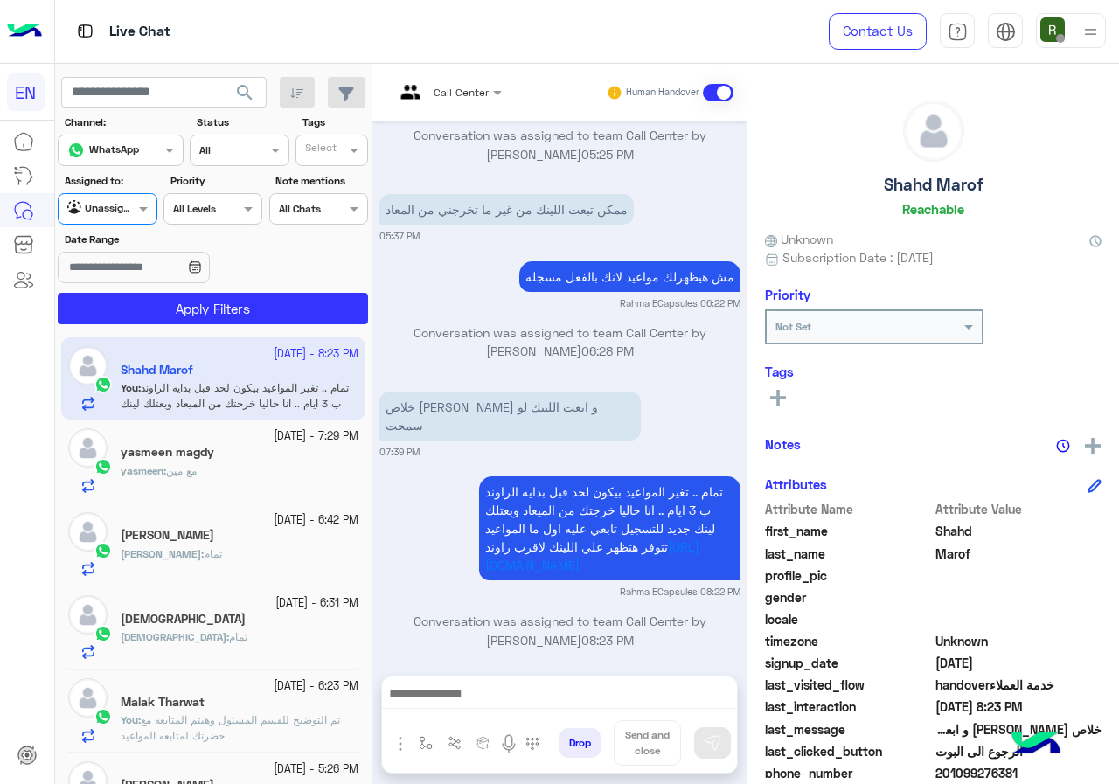
click at [176, 340] on app-inbox-user "2 October - 8:23 PM Shahd Marof You : تمام .. تغير المواعيد بيكون لحد قبل بدايه…" at bounding box center [213, 378] width 304 height 82
click at [186, 323] on button "Apply Filters" at bounding box center [213, 308] width 310 height 31
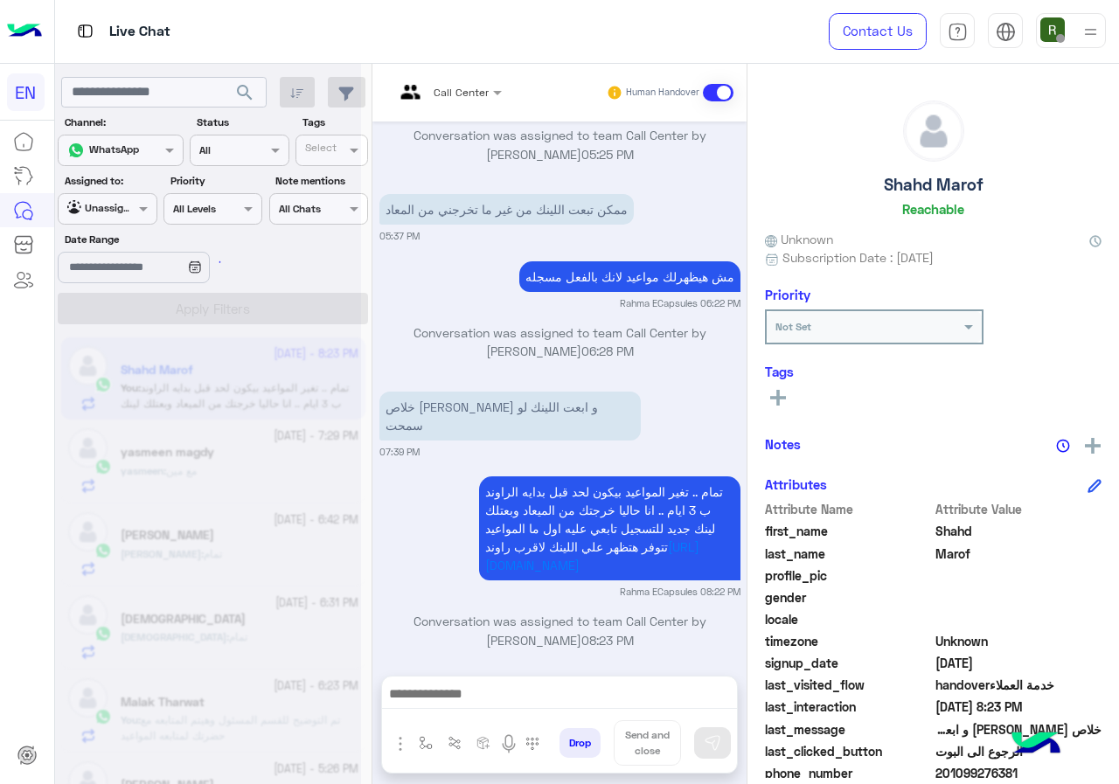
click at [198, 303] on div at bounding box center [208, 399] width 306 height 784
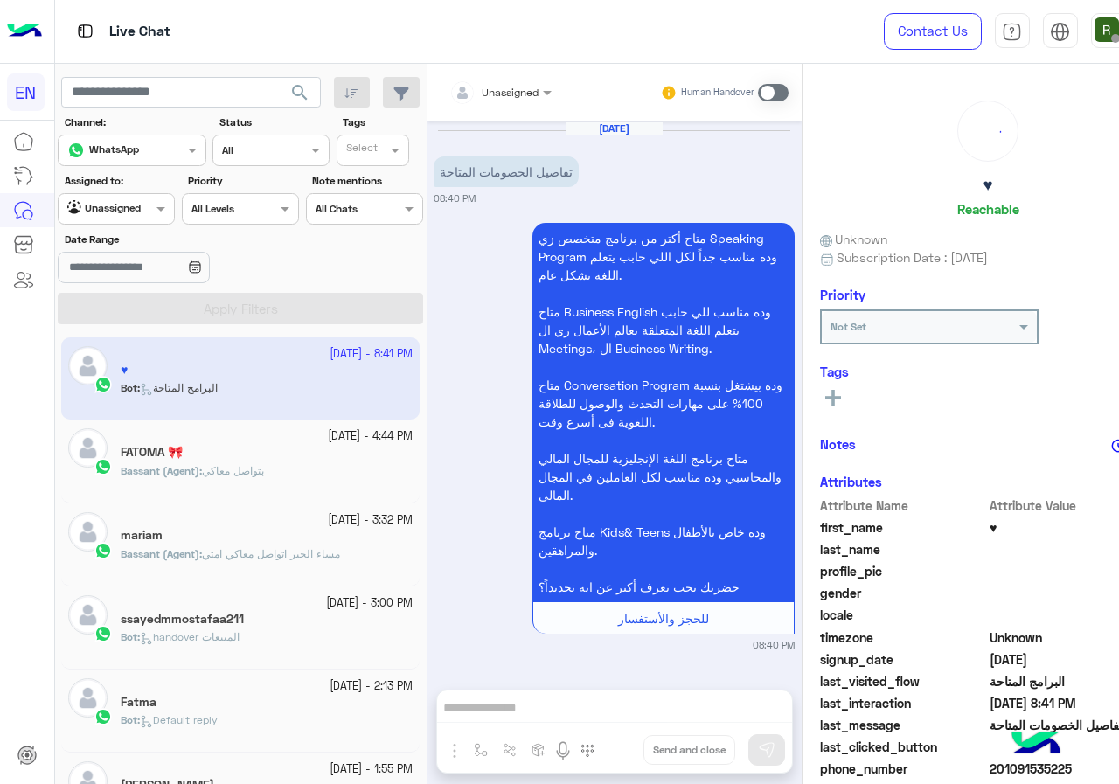
click at [488, 98] on span "Unassigned" at bounding box center [510, 92] width 57 height 13
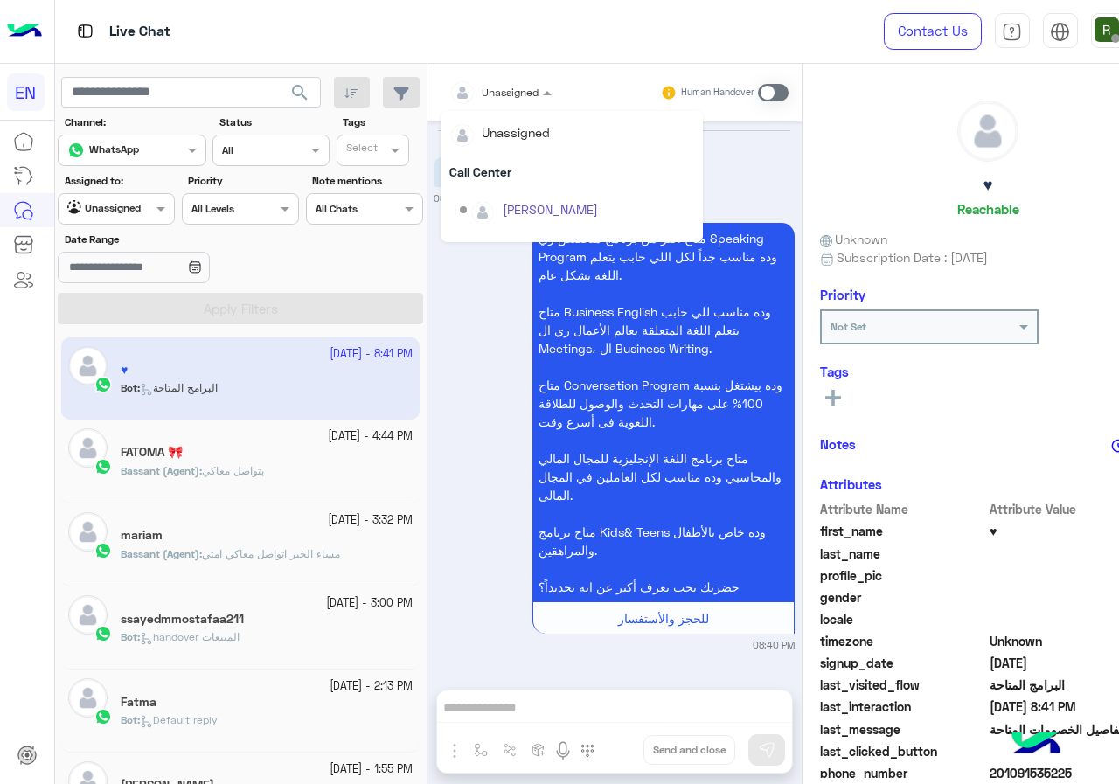
scroll to position [290, 0]
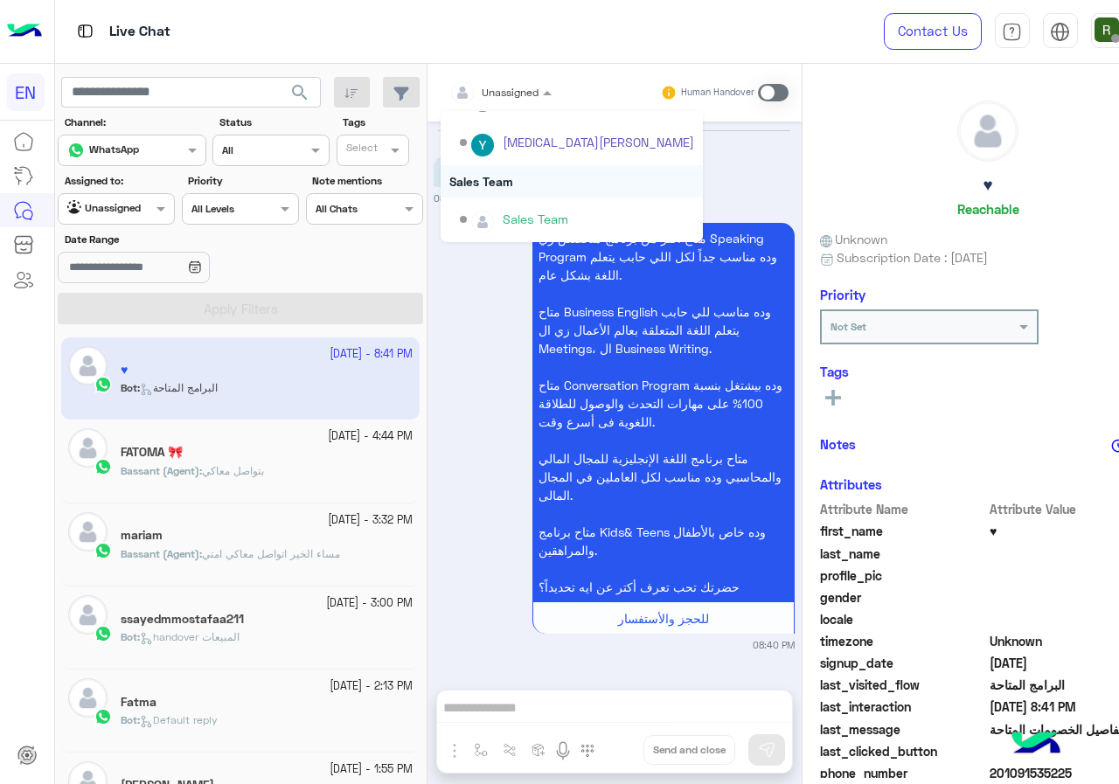
click at [504, 179] on div "Sales Team" at bounding box center [572, 181] width 262 height 32
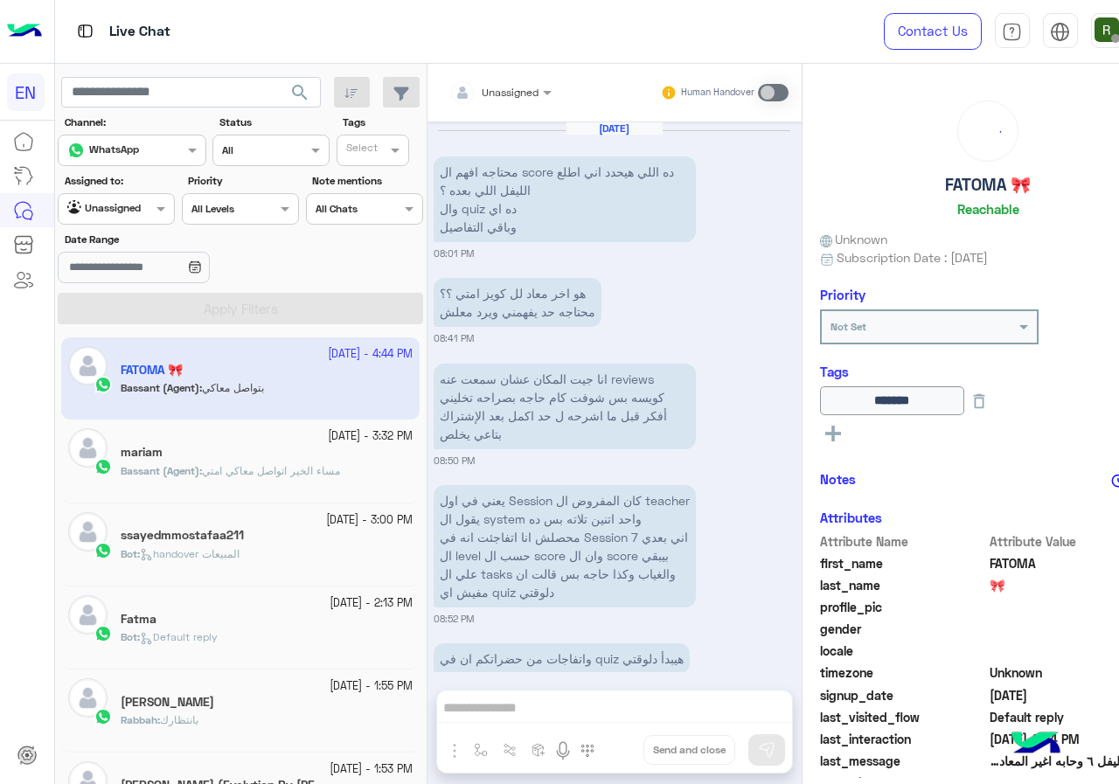
scroll to position [1395, 0]
